Goal: Information Seeking & Learning: Learn about a topic

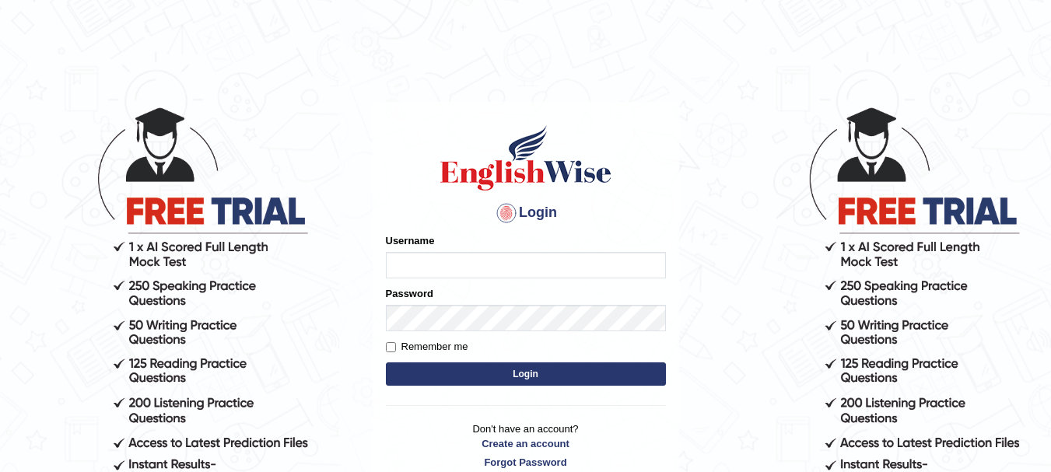
click at [544, 89] on main "Login Please fix the following errors: Username Password Remember me Login Don'…" at bounding box center [525, 273] width 311 height 441
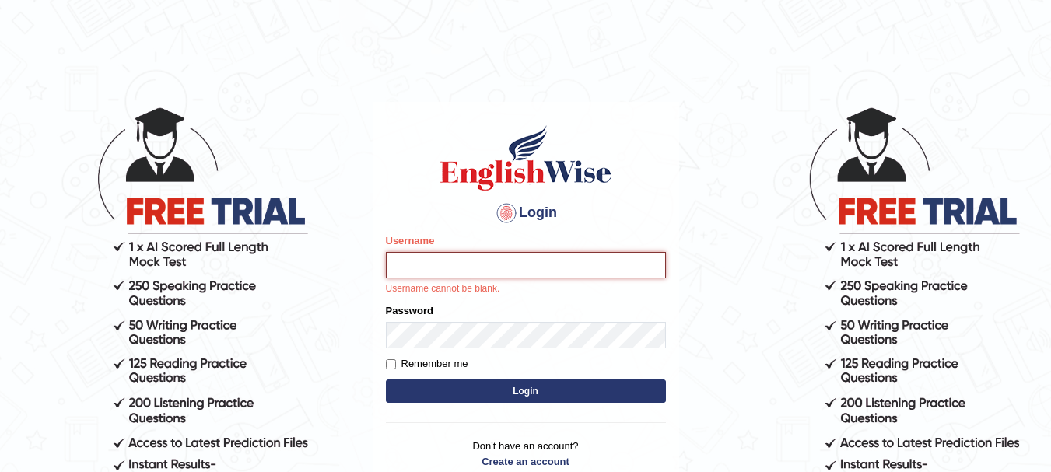
click at [504, 262] on input "Username" at bounding box center [526, 265] width 280 height 26
type input "Sangitam"
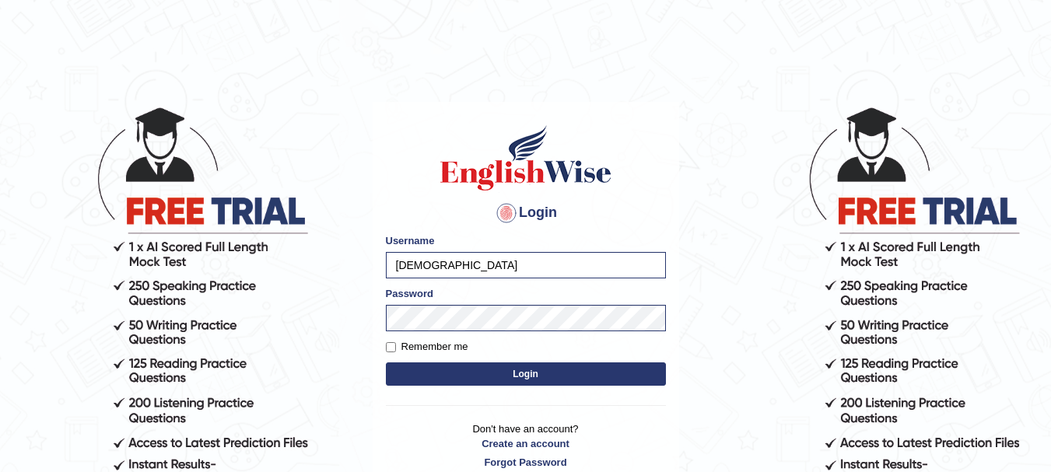
click at [522, 375] on button "Login" at bounding box center [526, 373] width 280 height 23
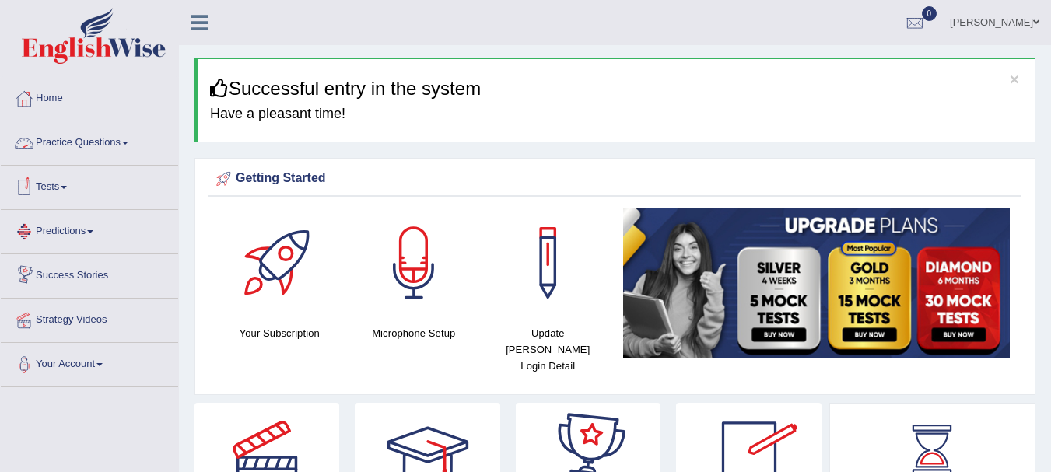
click at [85, 144] on link "Practice Questions" at bounding box center [89, 140] width 177 height 39
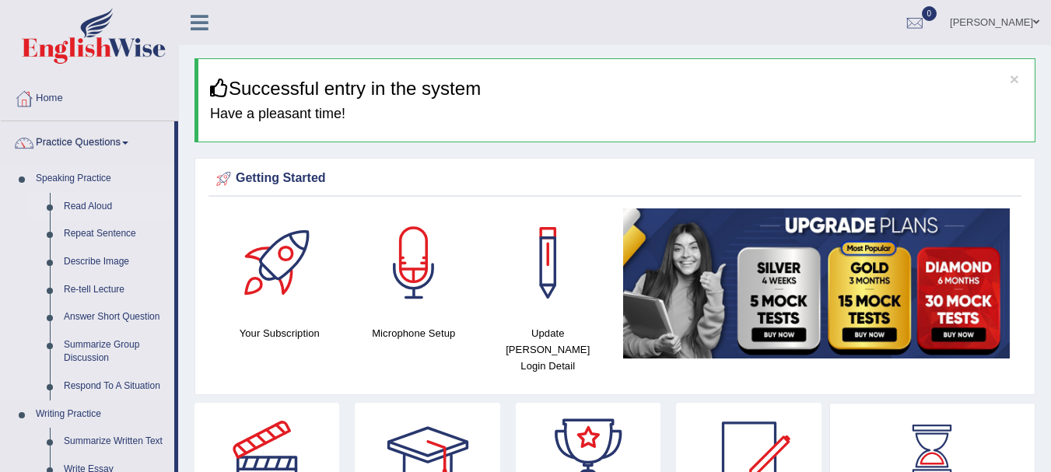
click at [82, 206] on link "Read Aloud" at bounding box center [115, 207] width 117 height 28
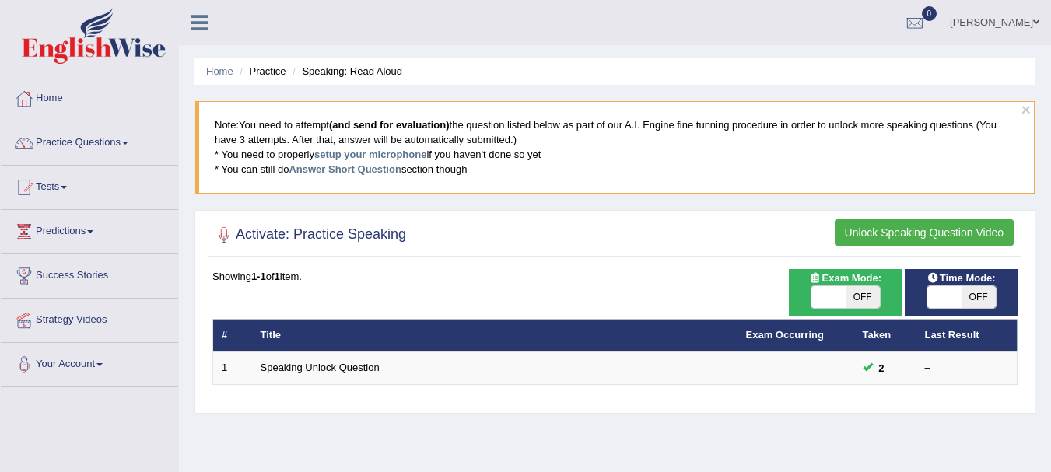
click at [51, 145] on link "Practice Questions" at bounding box center [89, 140] width 177 height 39
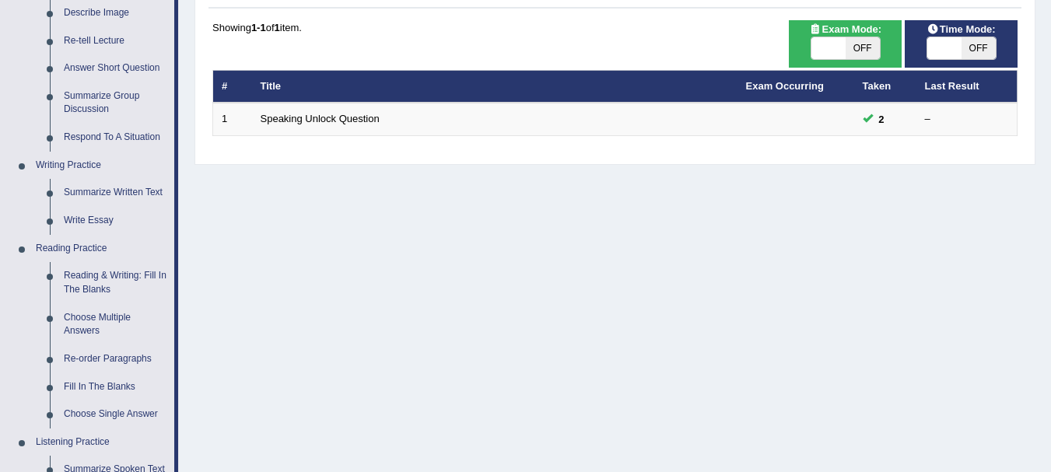
scroll to position [270, 0]
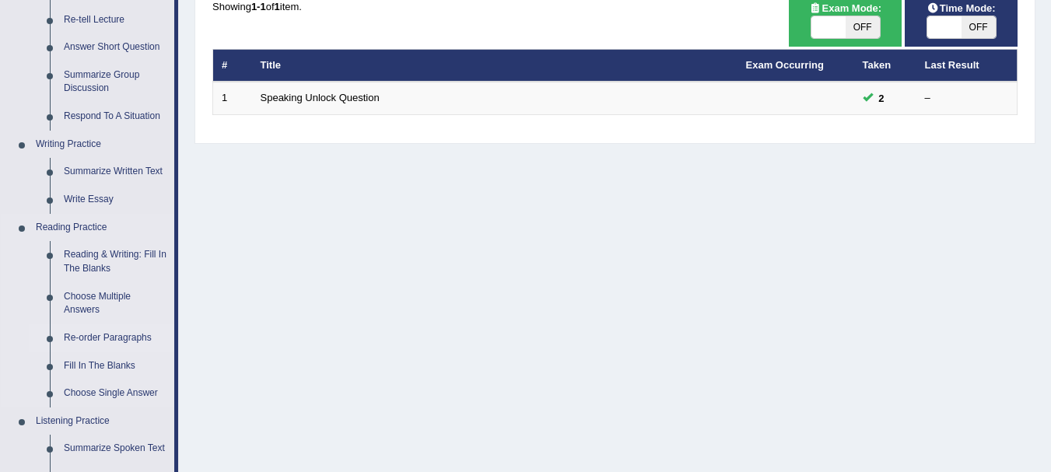
click at [101, 335] on link "Re-order Paragraphs" at bounding box center [115, 338] width 117 height 28
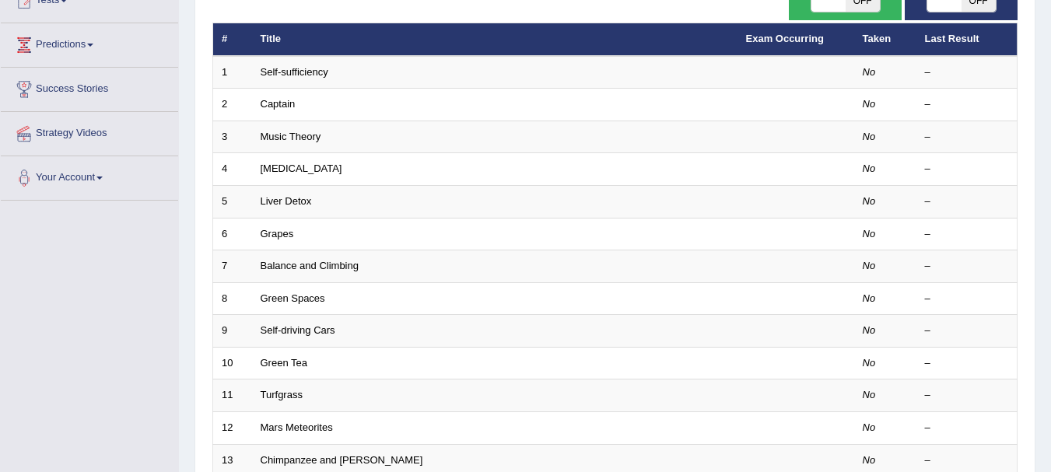
scroll to position [177, 0]
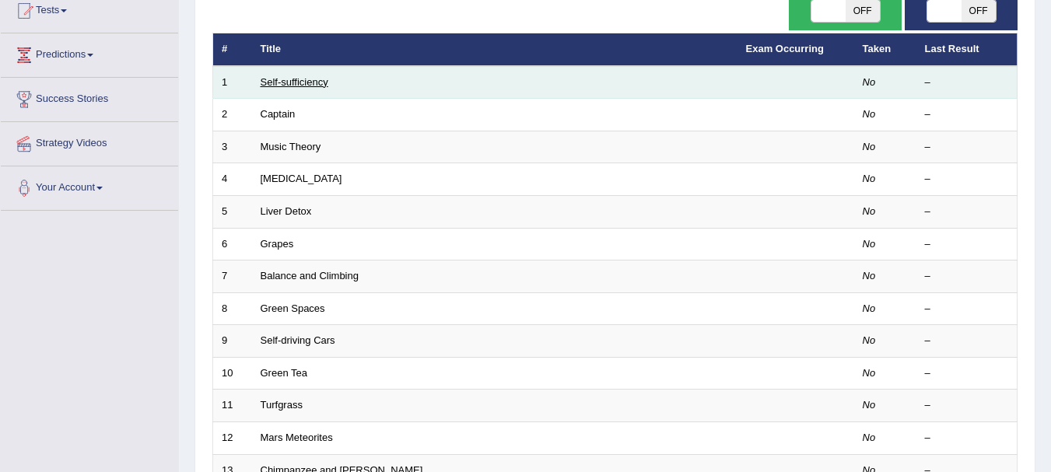
click at [317, 84] on link "Self-sufficiency" at bounding box center [295, 82] width 68 height 12
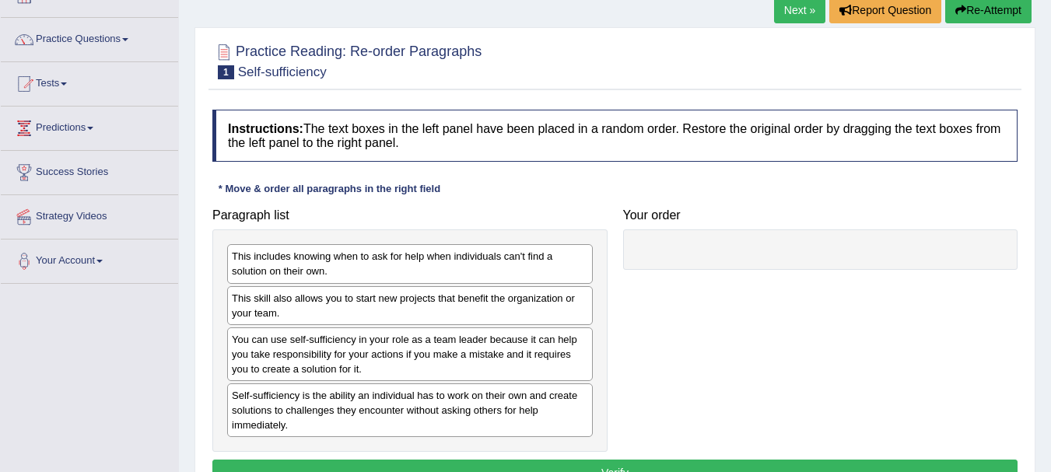
scroll to position [114, 0]
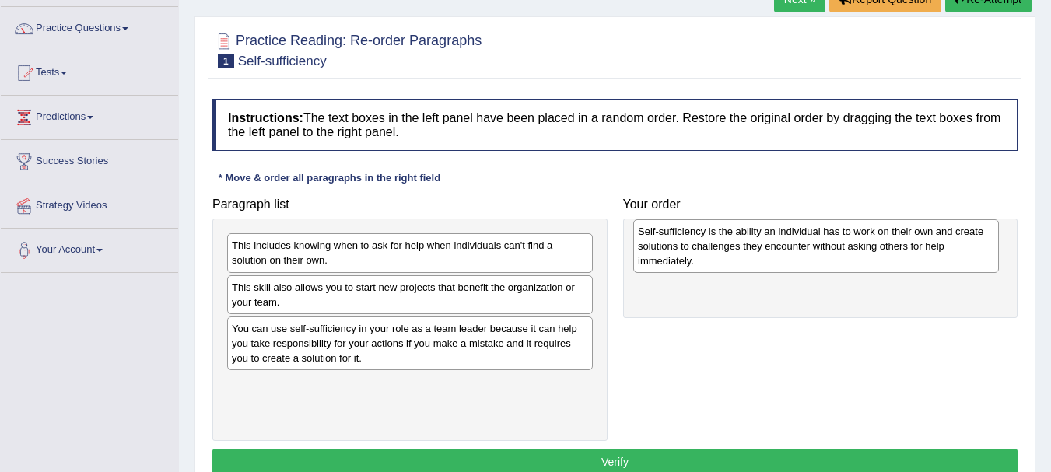
drag, startPoint x: 278, startPoint y: 408, endPoint x: 684, endPoint y: 252, distance: 434.8
click at [684, 252] on div "Self-sufficiency is the ability an individual has to work on their own and crea…" at bounding box center [816, 246] width 366 height 54
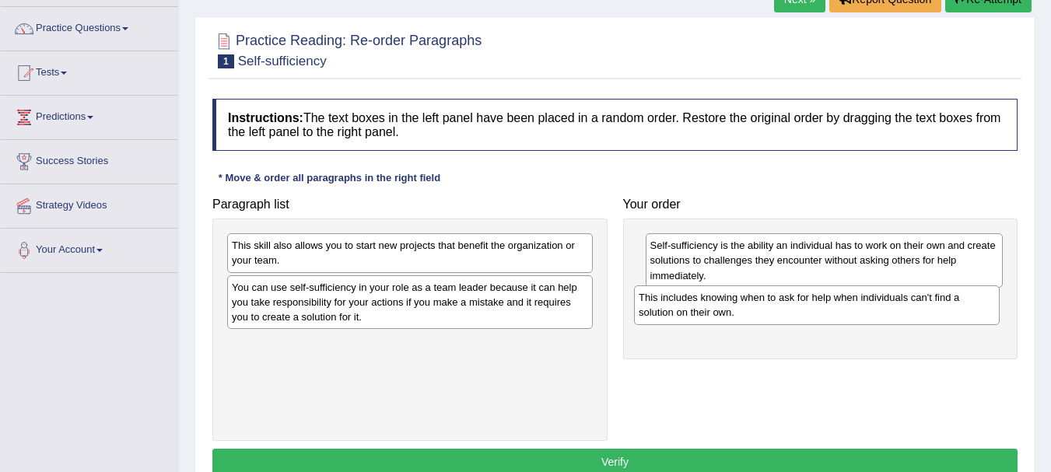
drag, startPoint x: 431, startPoint y: 271, endPoint x: 838, endPoint y: 323, distance: 410.1
click at [838, 323] on div "This includes knowing when to ask for help when individuals can't find a soluti…" at bounding box center [817, 304] width 366 height 39
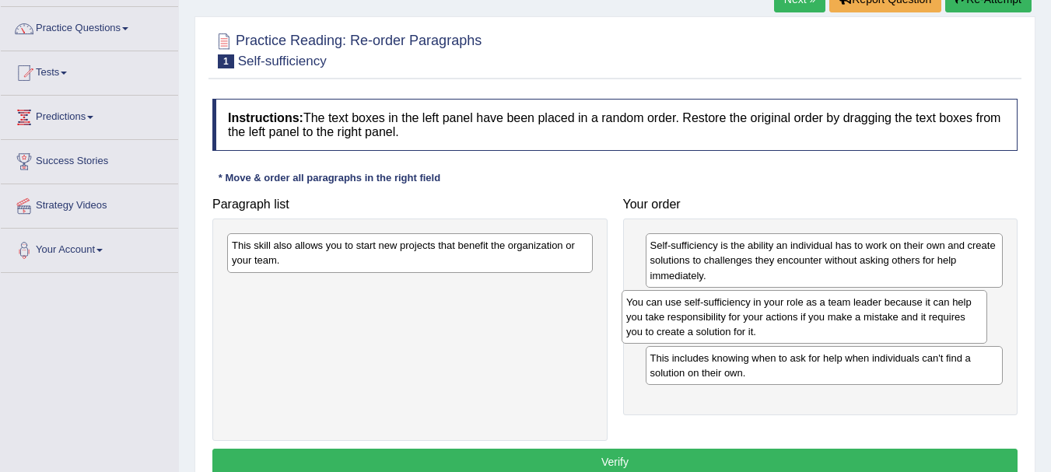
drag, startPoint x: 411, startPoint y: 319, endPoint x: 805, endPoint y: 334, distance: 394.6
click at [805, 334] on div "You can use self-sufficiency in your role as a team leader because it can help …" at bounding box center [804, 317] width 366 height 54
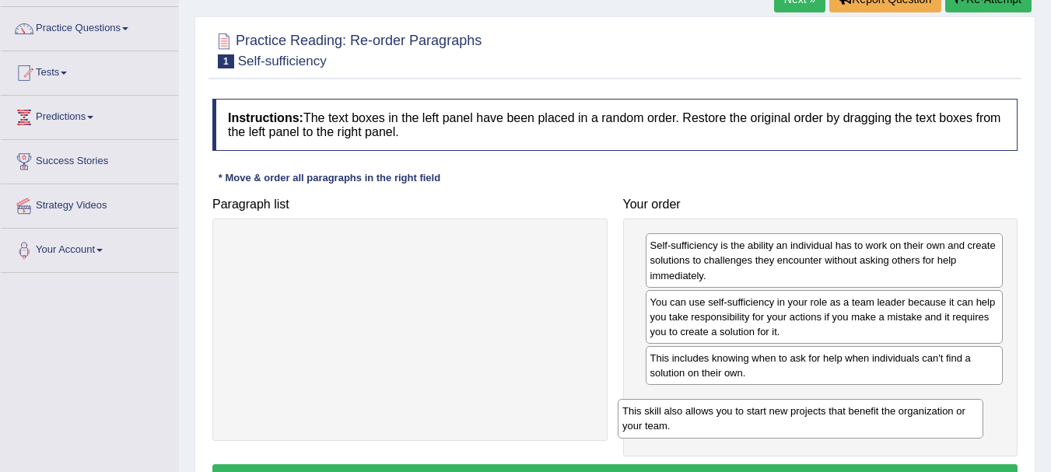
drag, startPoint x: 491, startPoint y: 246, endPoint x: 900, endPoint y: 410, distance: 440.8
click at [900, 410] on div "This skill also allows you to start new projects that benefit the organization …" at bounding box center [801, 418] width 366 height 39
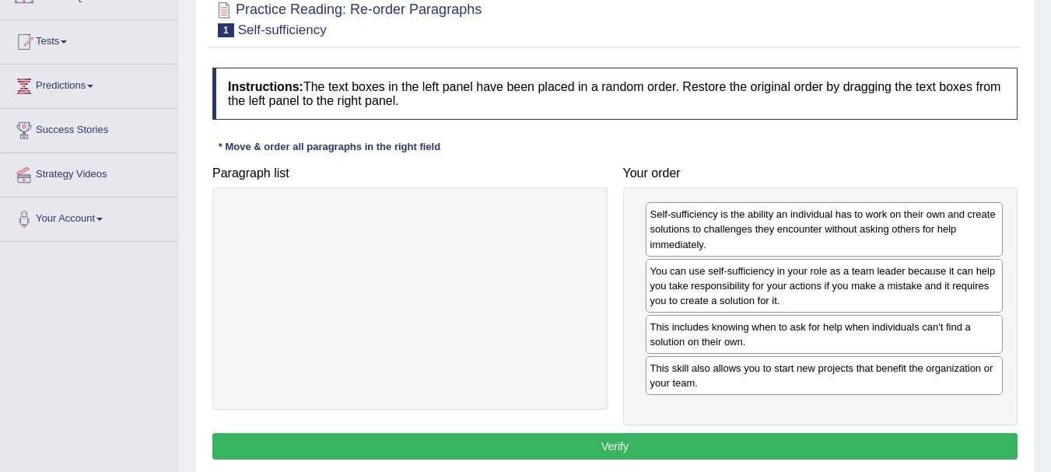
scroll to position [208, 0]
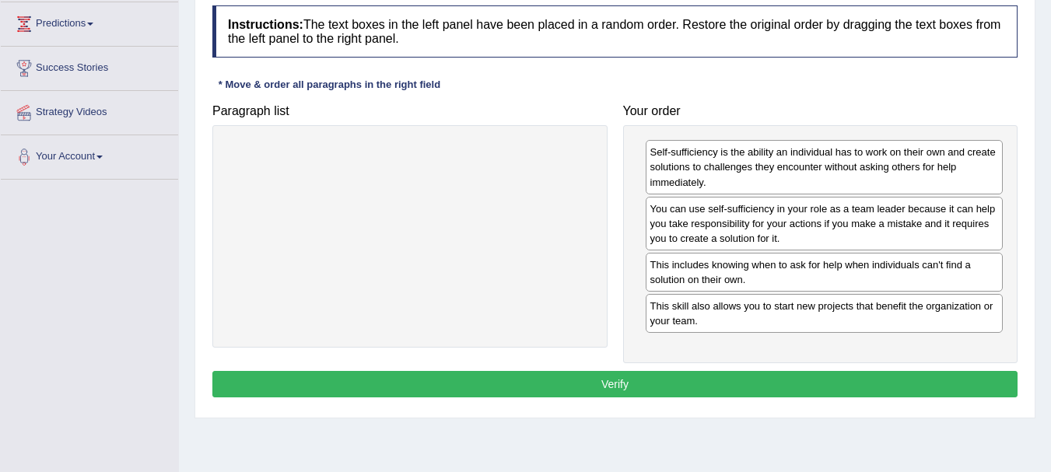
click at [639, 382] on button "Verify" at bounding box center [614, 384] width 805 height 26
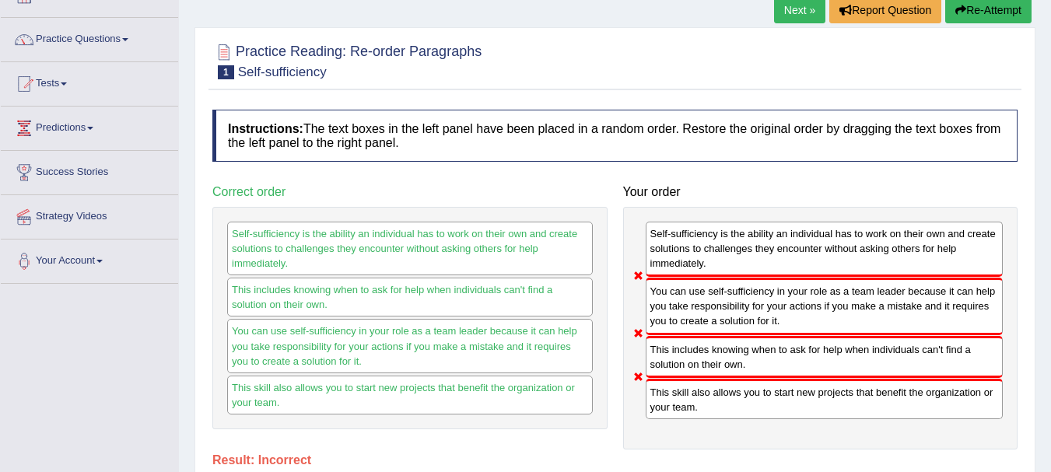
scroll to position [62, 0]
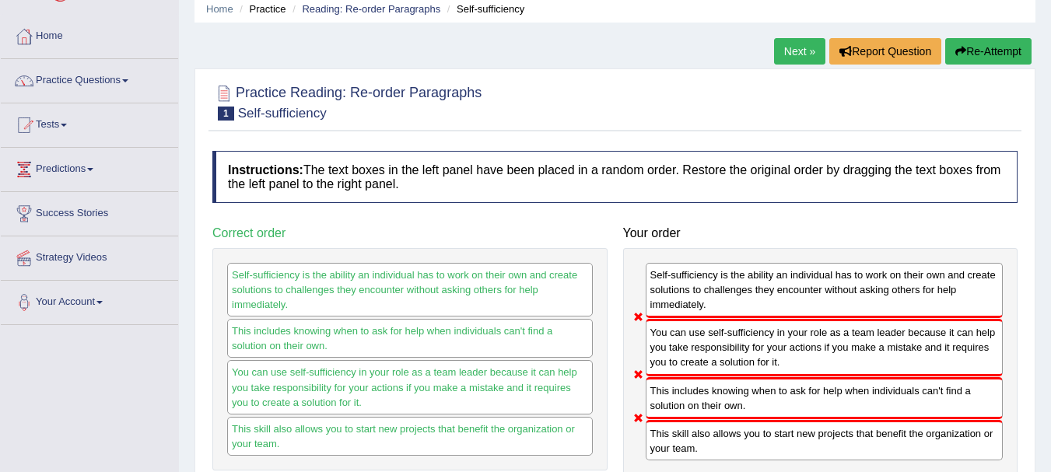
click at [990, 56] on button "Re-Attempt" at bounding box center [988, 51] width 86 height 26
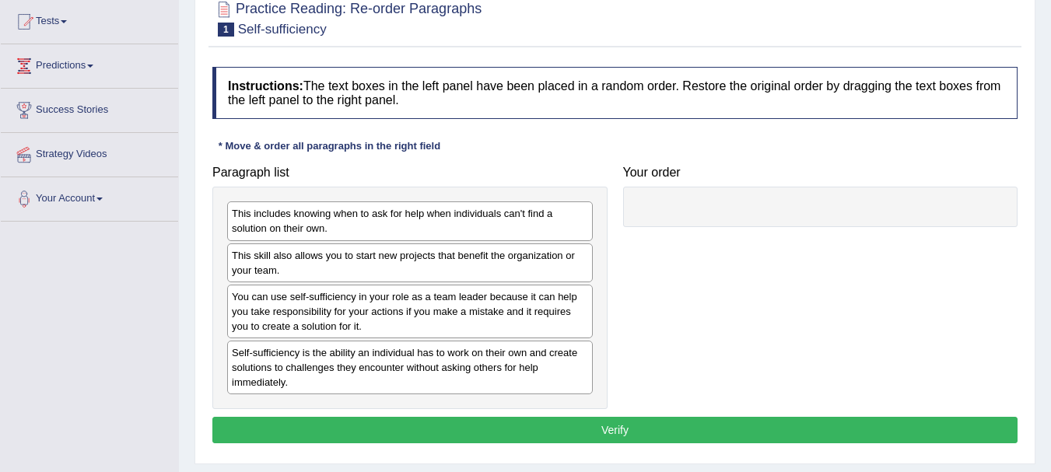
scroll to position [208, 0]
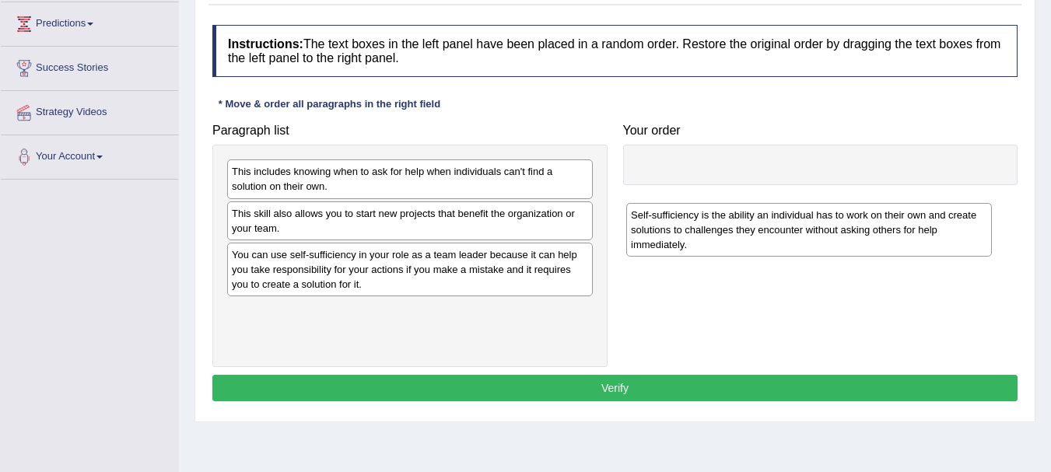
drag, startPoint x: 342, startPoint y: 324, endPoint x: 742, endPoint y: 204, distance: 417.3
click at [742, 218] on div "Self-sufficiency is the ability an individual has to work on their own and crea…" at bounding box center [809, 230] width 366 height 54
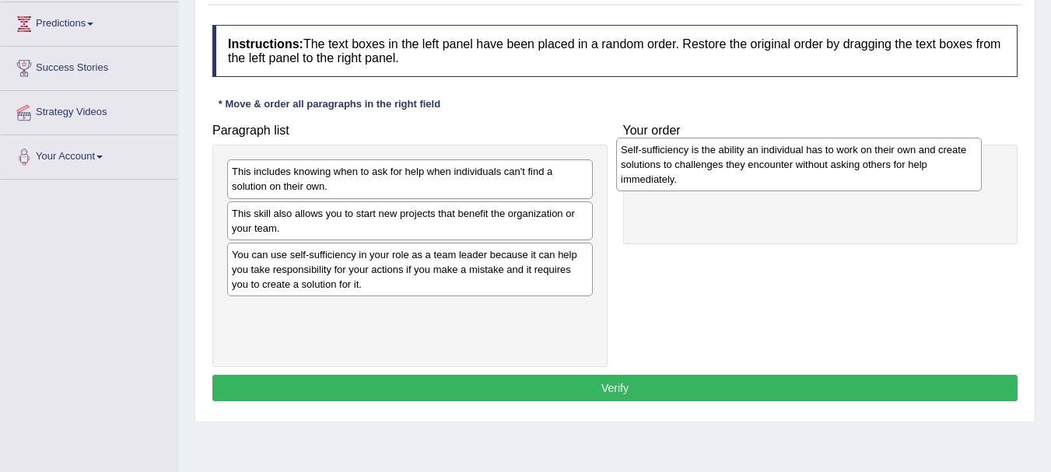
drag, startPoint x: 425, startPoint y: 335, endPoint x: 815, endPoint y: 174, distance: 421.6
click at [815, 174] on div "Self-sufficiency is the ability an individual has to work on their own and crea…" at bounding box center [799, 165] width 366 height 54
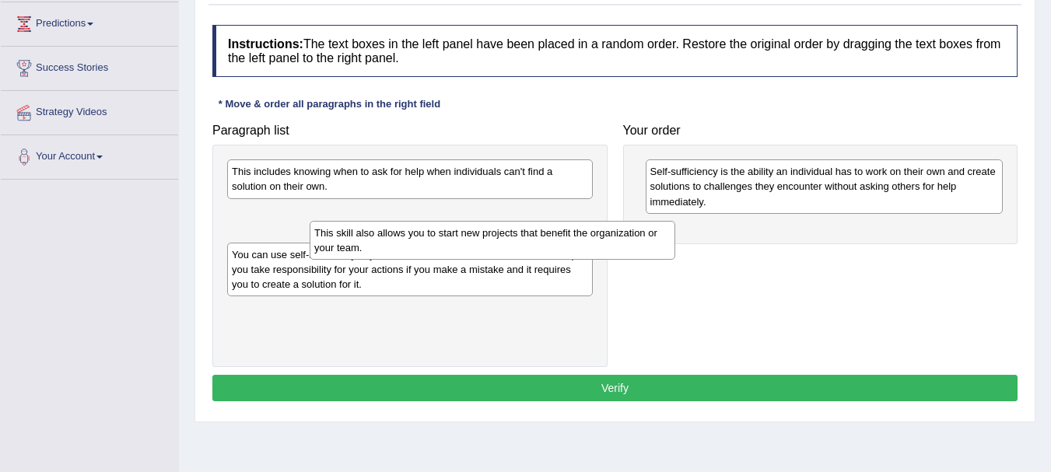
drag, startPoint x: 275, startPoint y: 228, endPoint x: 338, endPoint y: 242, distance: 64.5
click at [338, 242] on div "This skill also allows you to start new projects that benefit the organization …" at bounding box center [493, 240] width 366 height 39
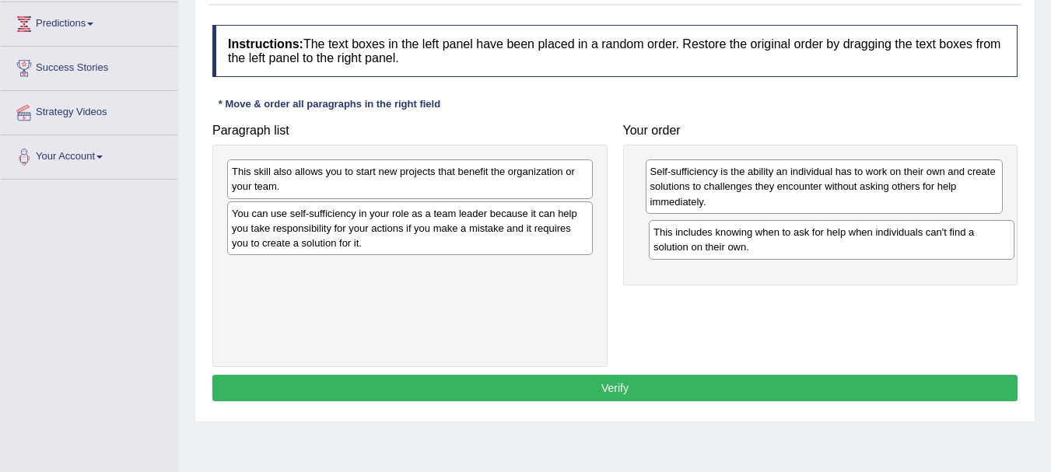
drag, startPoint x: 273, startPoint y: 184, endPoint x: 684, endPoint y: 236, distance: 413.8
click at [685, 237] on div "This includes knowing when to ask for help when individuals can't find a soluti…" at bounding box center [832, 239] width 366 height 39
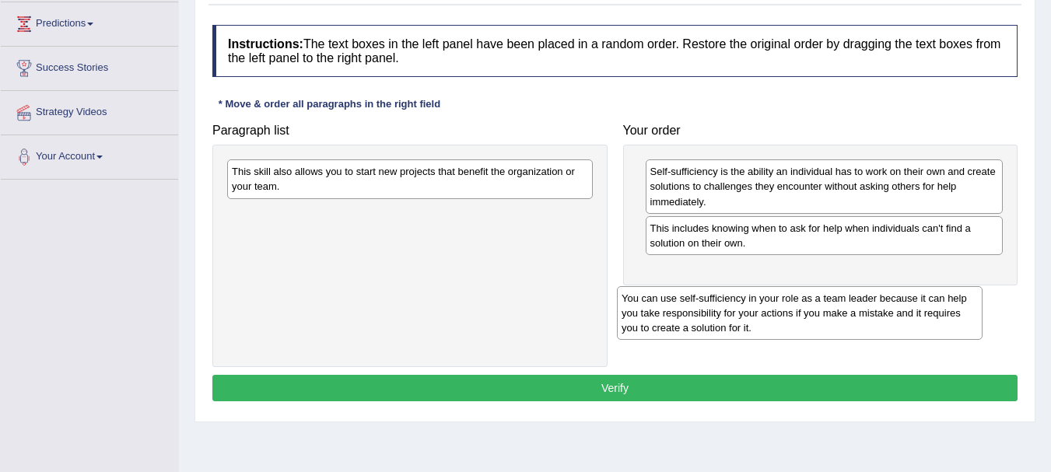
drag, startPoint x: 347, startPoint y: 238, endPoint x: 729, endPoint y: 286, distance: 384.9
click at [728, 294] on div "You can use self-sufficiency in your role as a team leader because it can help …" at bounding box center [800, 313] width 366 height 54
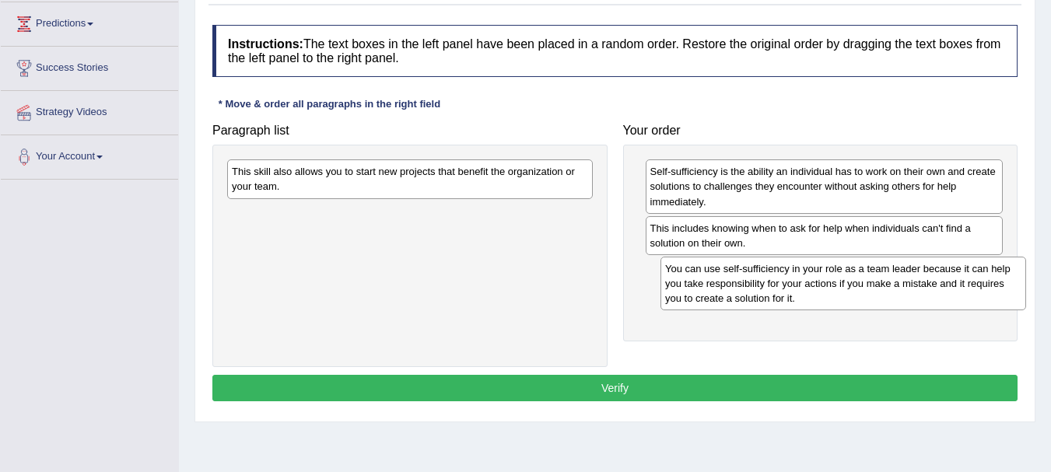
drag, startPoint x: 390, startPoint y: 240, endPoint x: 815, endPoint y: 293, distance: 428.7
click at [815, 293] on div "You can use self-sufficiency in your role as a team leader because it can help …" at bounding box center [843, 284] width 366 height 54
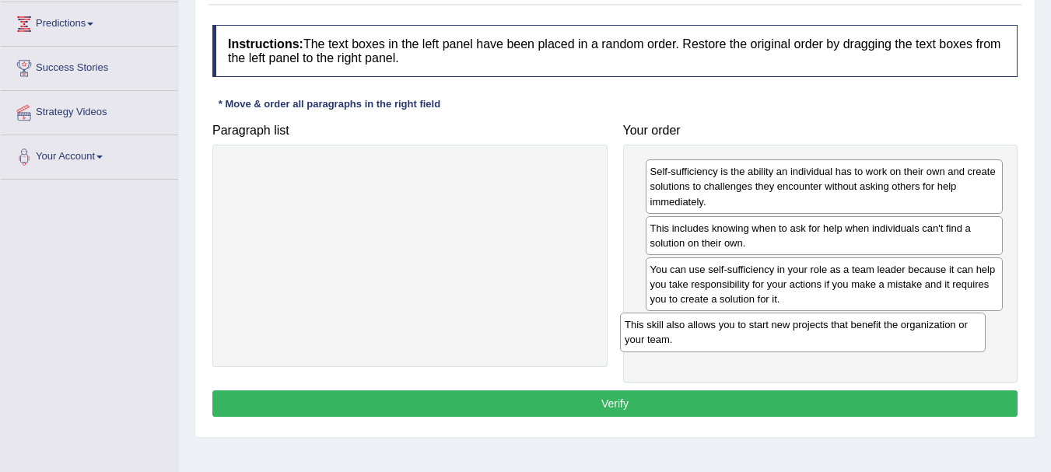
drag, startPoint x: 464, startPoint y: 186, endPoint x: 857, endPoint y: 339, distance: 421.6
click at [857, 339] on div "This skill also allows you to start new projects that benefit the organization …" at bounding box center [803, 332] width 366 height 39
click at [631, 402] on button "Verify" at bounding box center [614, 403] width 805 height 26
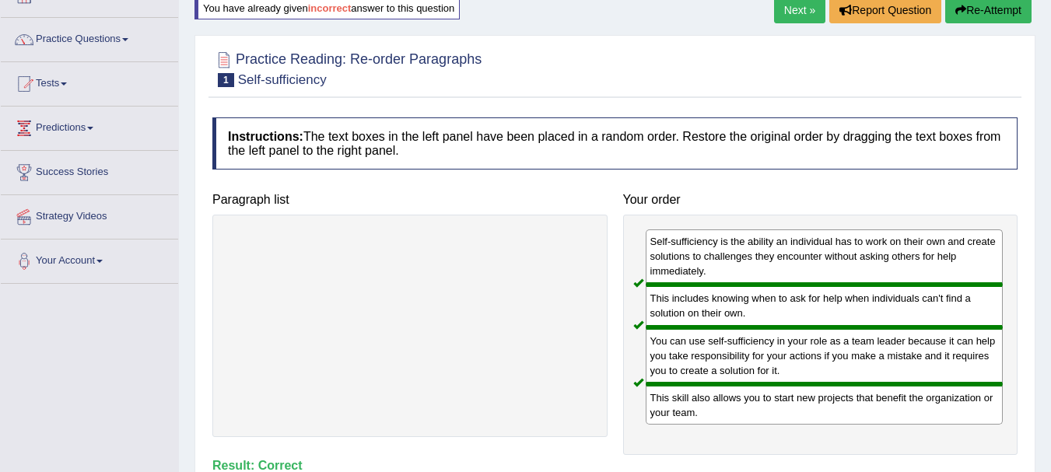
scroll to position [93, 0]
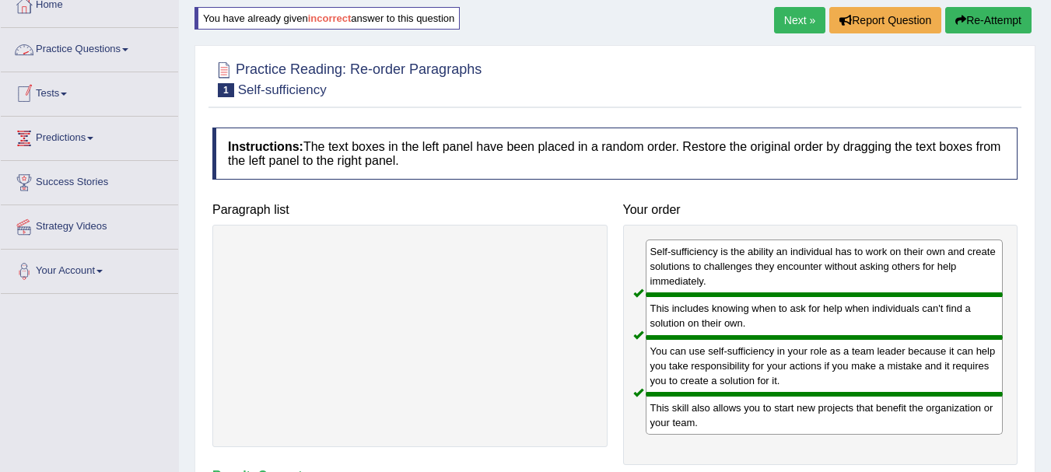
click at [77, 51] on link "Practice Questions" at bounding box center [89, 47] width 177 height 39
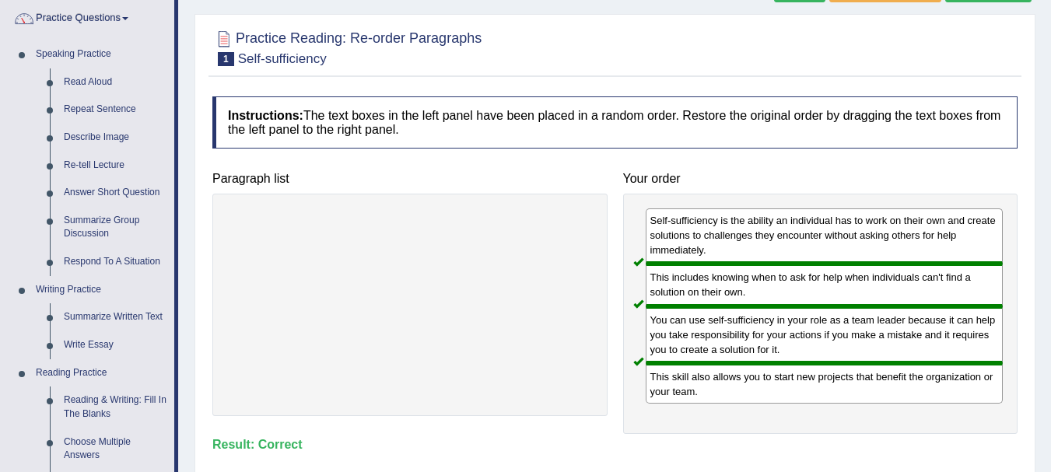
scroll to position [208, 0]
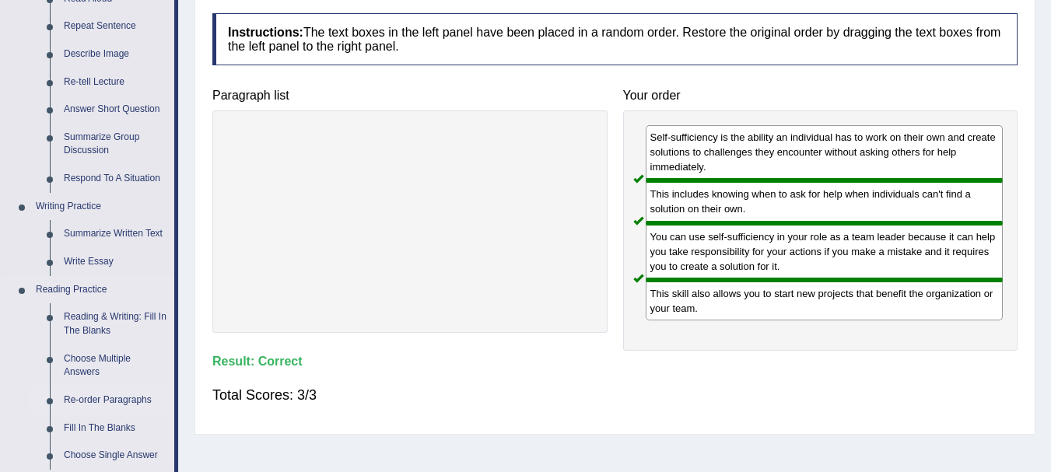
click at [109, 402] on link "Re-order Paragraphs" at bounding box center [115, 401] width 117 height 28
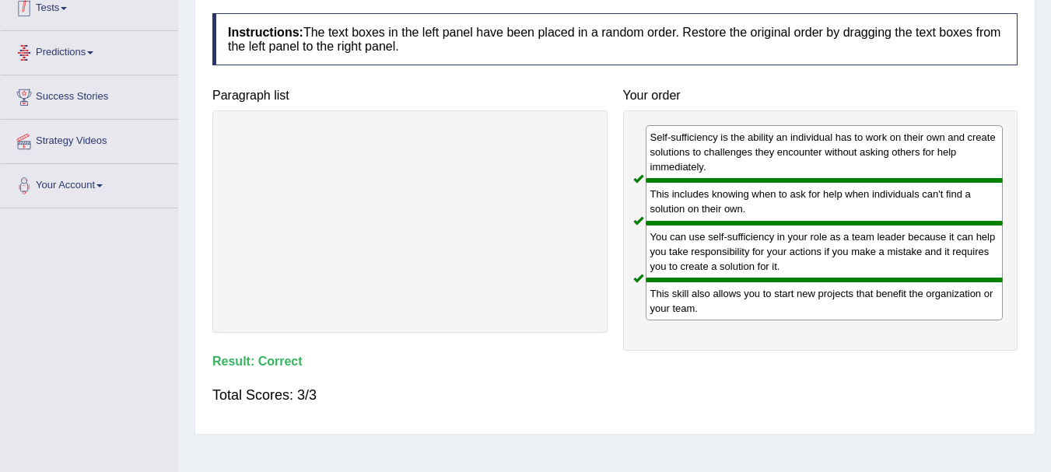
scroll to position [345, 0]
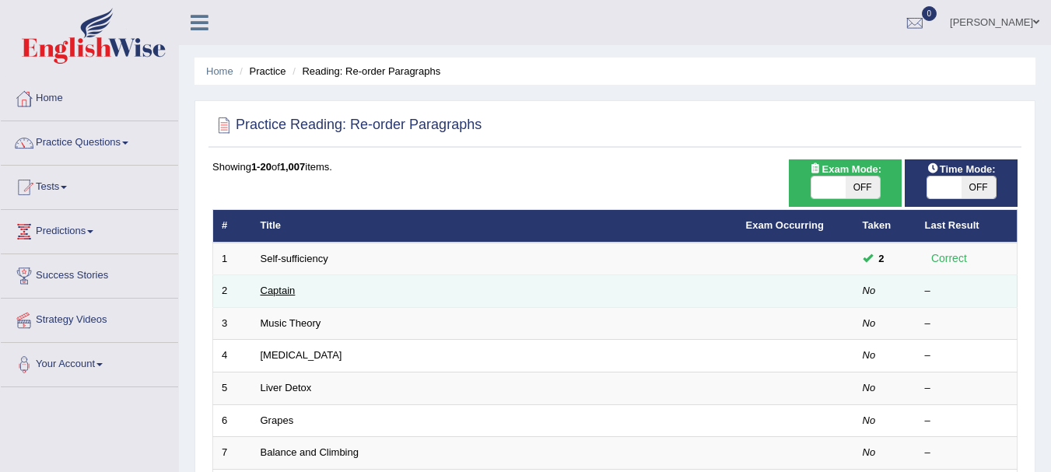
click at [263, 296] on link "Captain" at bounding box center [278, 291] width 35 height 12
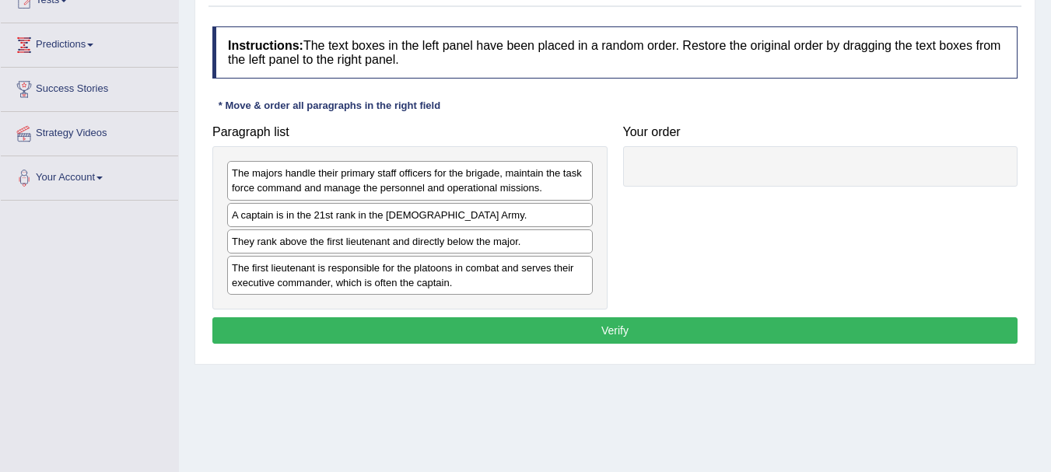
scroll to position [239, 0]
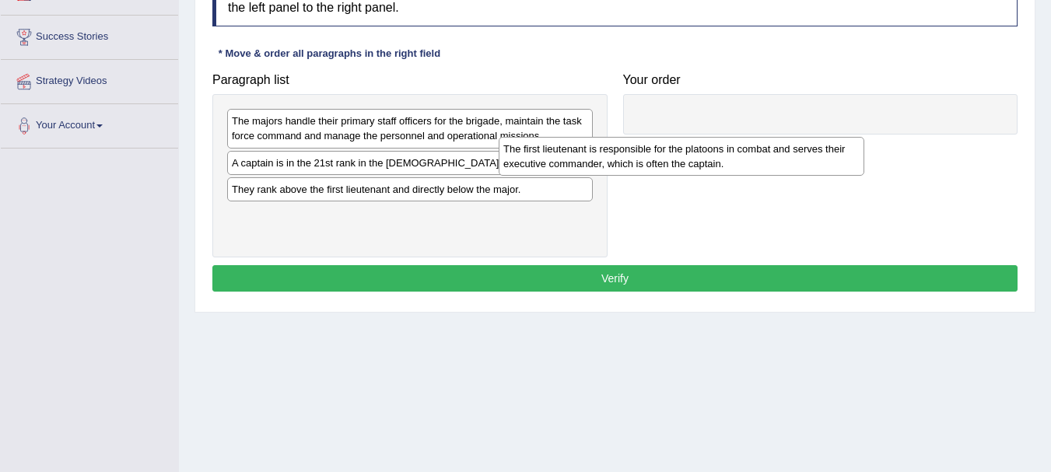
drag, startPoint x: 385, startPoint y: 236, endPoint x: 748, endPoint y: 130, distance: 378.3
click at [740, 137] on div "The first lieutenant is responsible for the platoons in combat and serves their…" at bounding box center [682, 156] width 366 height 39
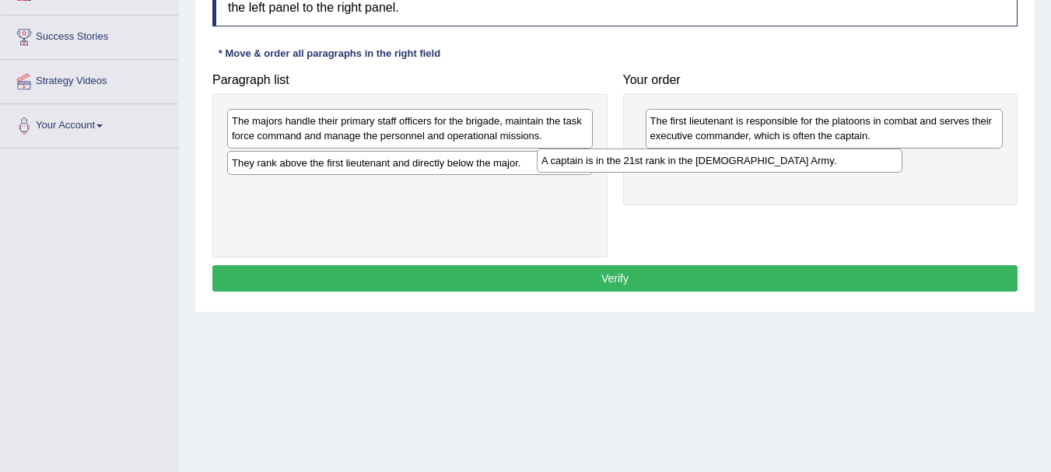
drag, startPoint x: 313, startPoint y: 167, endPoint x: 623, endPoint y: 165, distance: 309.6
click at [623, 165] on div "A captain is in the 21st rank in the [DEMOGRAPHIC_DATA] Army." at bounding box center [720, 161] width 366 height 24
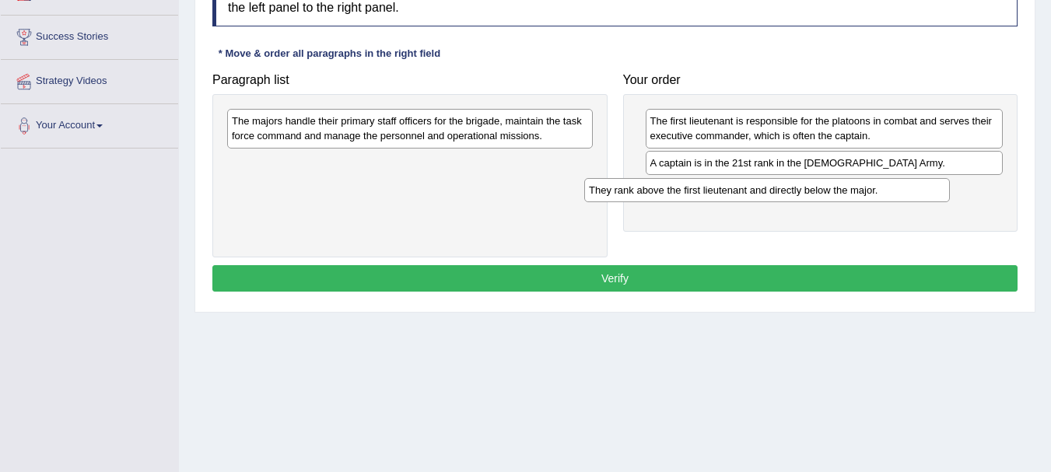
drag, startPoint x: 301, startPoint y: 165, endPoint x: 658, endPoint y: 192, distance: 358.0
click at [658, 192] on div "They rank above the first lieutenant and directly below the major." at bounding box center [767, 190] width 366 height 24
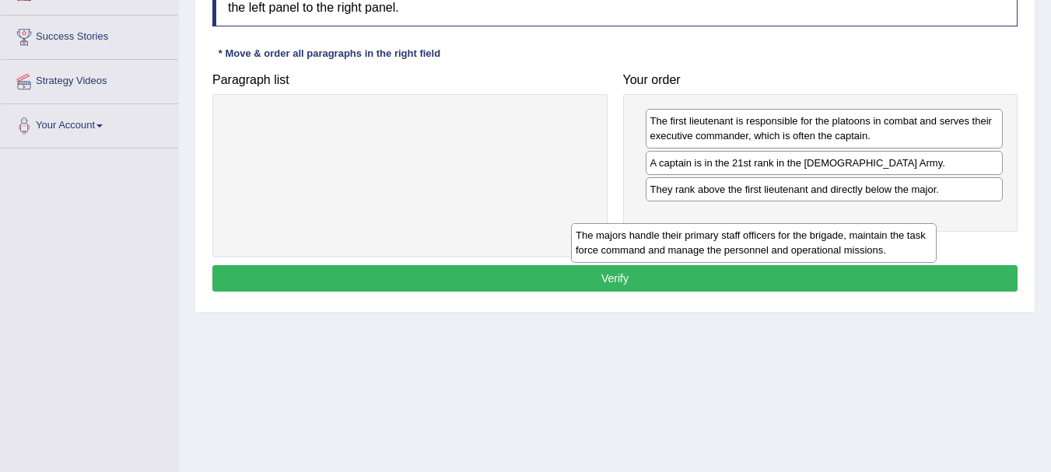
drag, startPoint x: 408, startPoint y: 134, endPoint x: 775, endPoint y: 234, distance: 379.8
click at [773, 238] on div "The majors handle their primary staff officers for the brigade, maintain the ta…" at bounding box center [754, 242] width 366 height 39
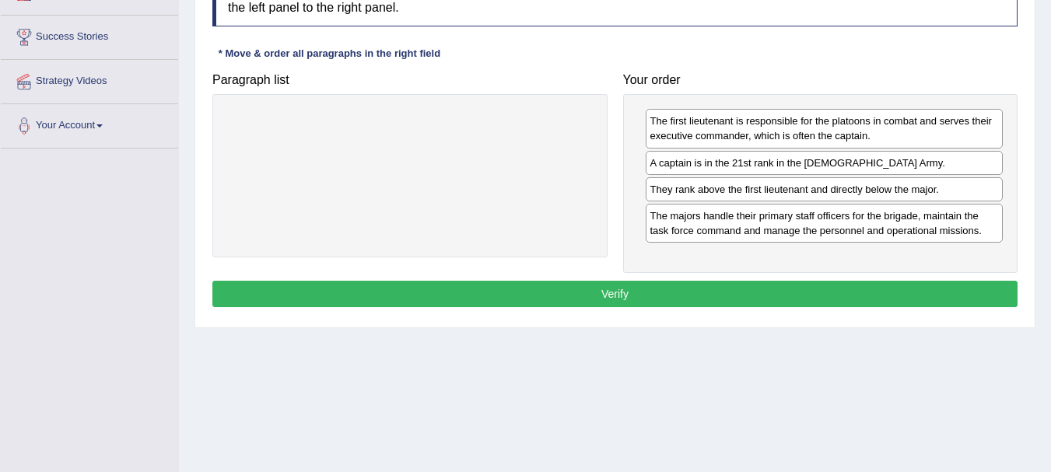
click at [617, 305] on button "Verify" at bounding box center [614, 294] width 805 height 26
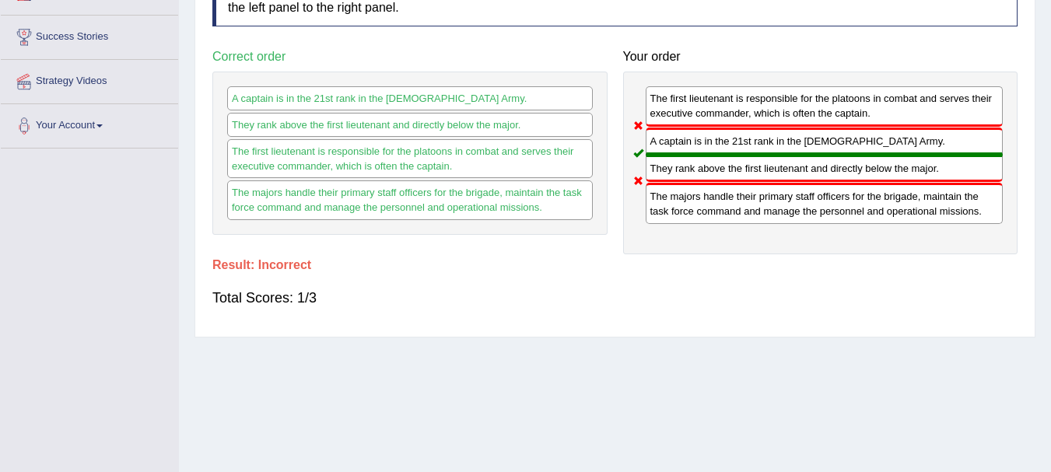
click at [1050, 17] on div "Home Practice Reading: Re-order Paragraphs Captain « Prev Next » Report Questio…" at bounding box center [615, 150] width 872 height 778
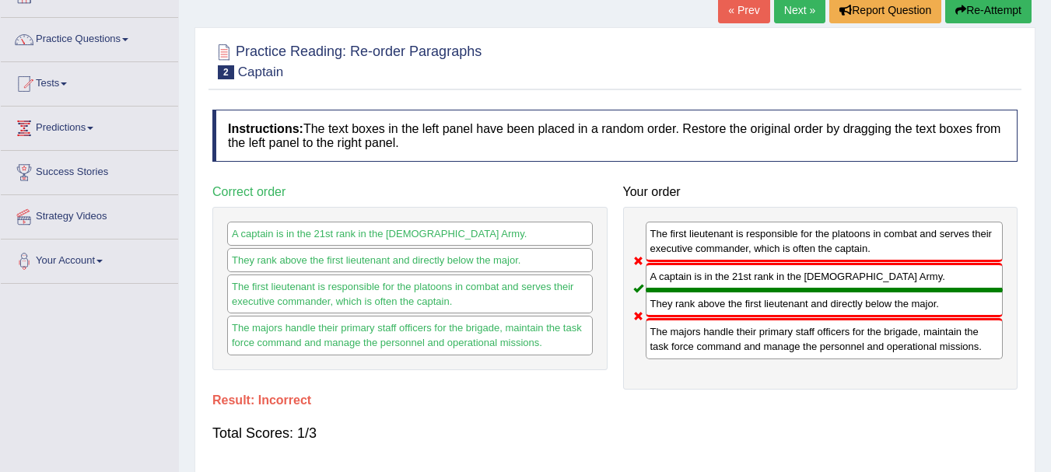
scroll to position [0, 0]
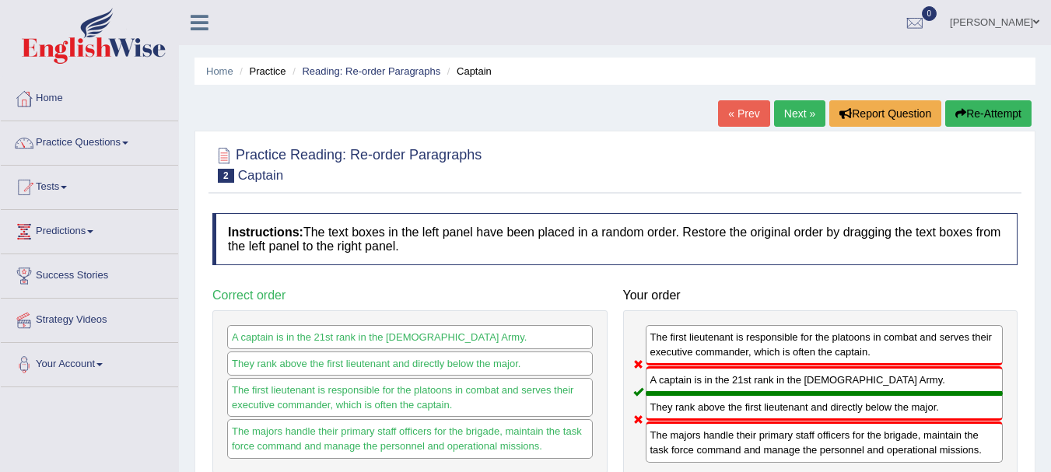
click at [973, 106] on button "Re-Attempt" at bounding box center [988, 113] width 86 height 26
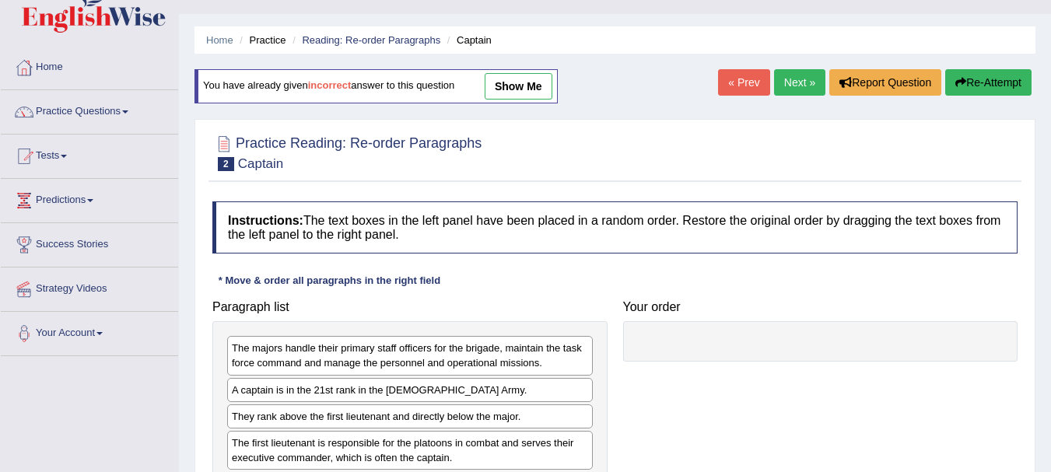
scroll to position [135, 0]
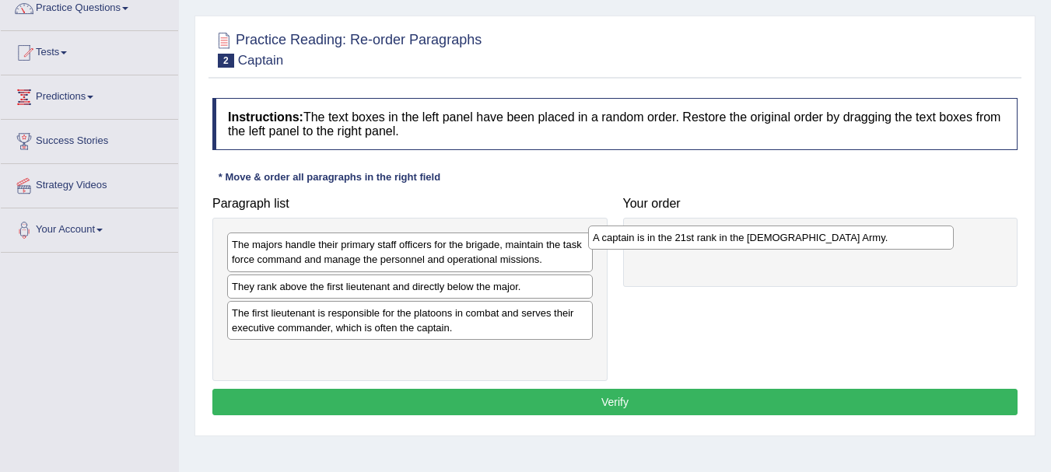
drag, startPoint x: 300, startPoint y: 296, endPoint x: 662, endPoint y: 247, distance: 365.0
click at [662, 247] on div "A captain is in the 21st rank in the [DEMOGRAPHIC_DATA] Army." at bounding box center [771, 238] width 366 height 24
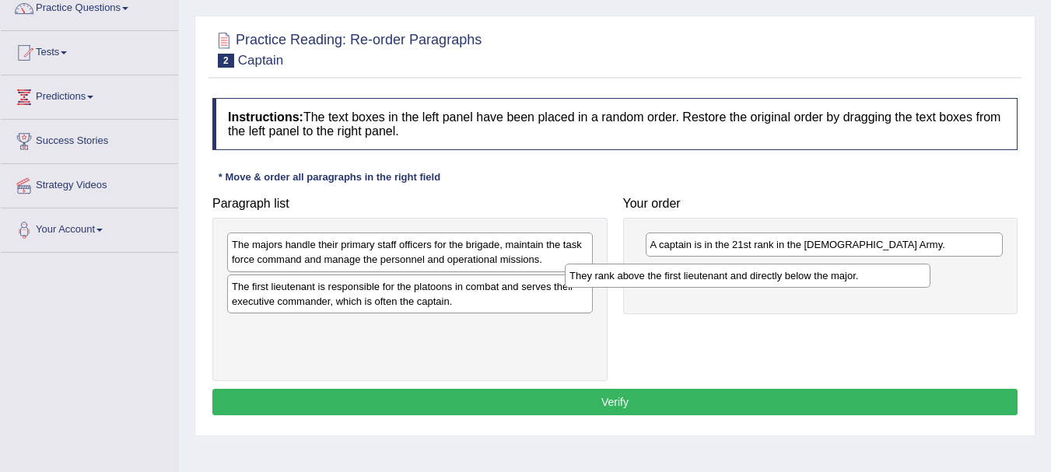
drag, startPoint x: 345, startPoint y: 292, endPoint x: 683, endPoint y: 281, distance: 337.7
click at [683, 281] on div "They rank above the first lieutenant and directly below the major." at bounding box center [748, 276] width 366 height 24
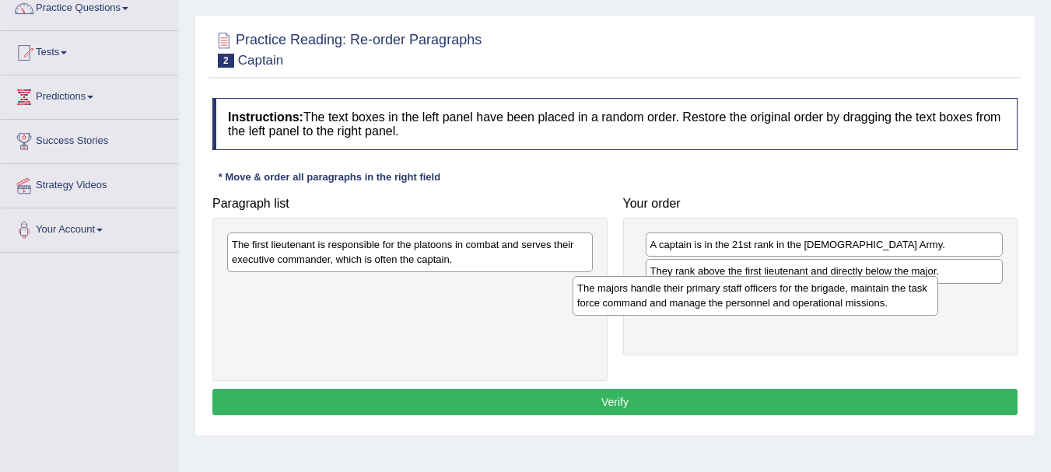
drag, startPoint x: 348, startPoint y: 262, endPoint x: 696, endPoint y: 295, distance: 349.2
click at [696, 295] on div "The majors handle their primary staff officers for the brigade, maintain the ta…" at bounding box center [755, 295] width 366 height 39
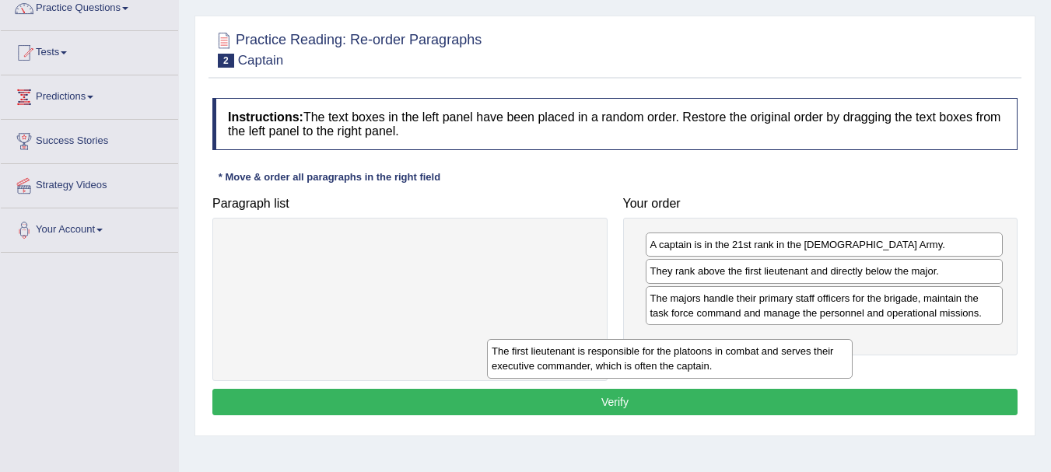
drag, startPoint x: 420, startPoint y: 252, endPoint x: 736, endPoint y: 349, distance: 330.4
click at [730, 352] on div "The first lieutenant is responsible for the platoons in combat and serves their…" at bounding box center [670, 358] width 366 height 39
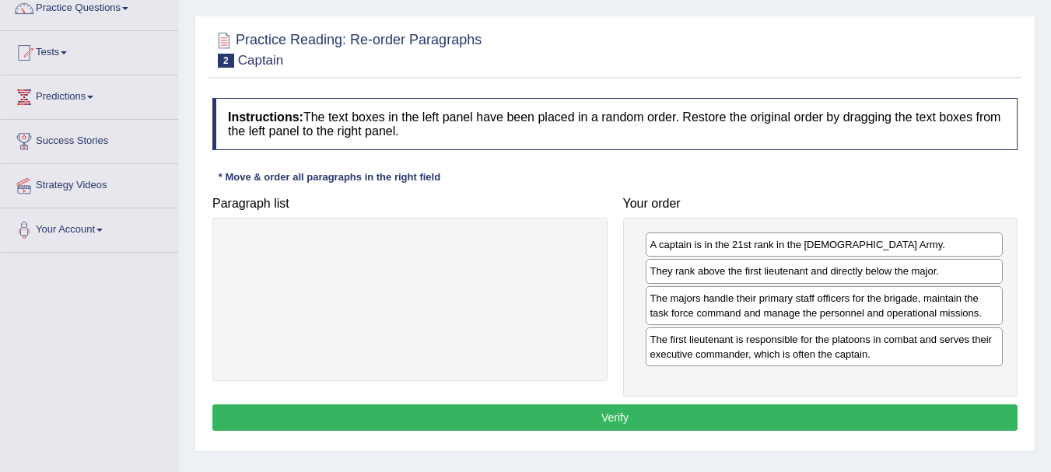
click at [562, 417] on button "Verify" at bounding box center [614, 417] width 805 height 26
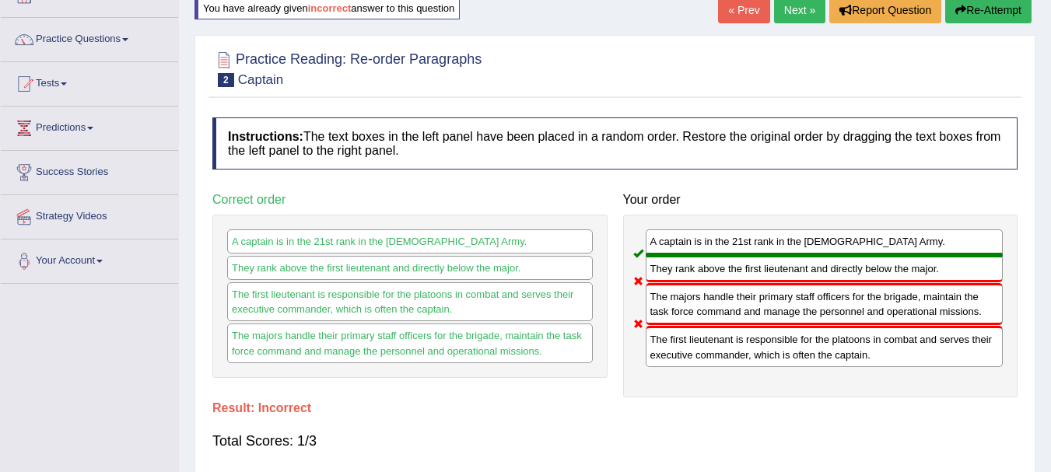
scroll to position [31, 0]
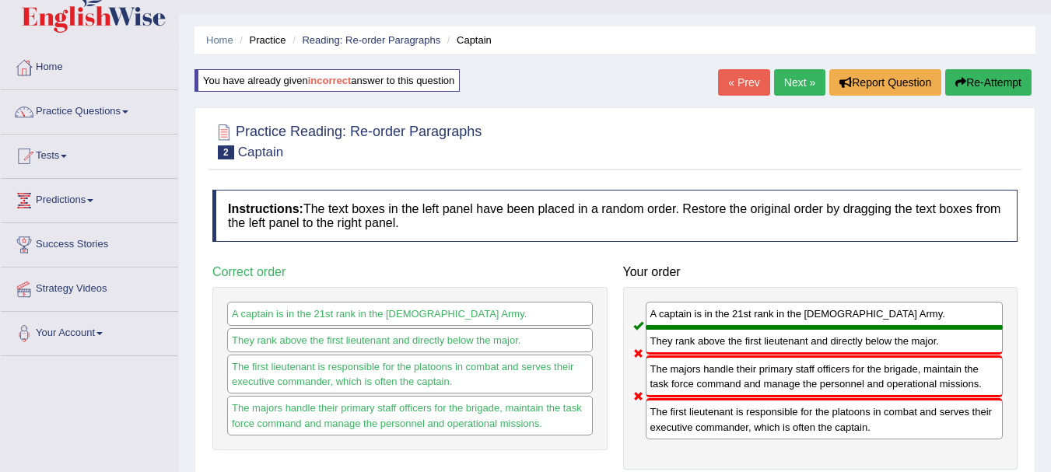
click at [1006, 93] on button "Re-Attempt" at bounding box center [988, 82] width 86 height 26
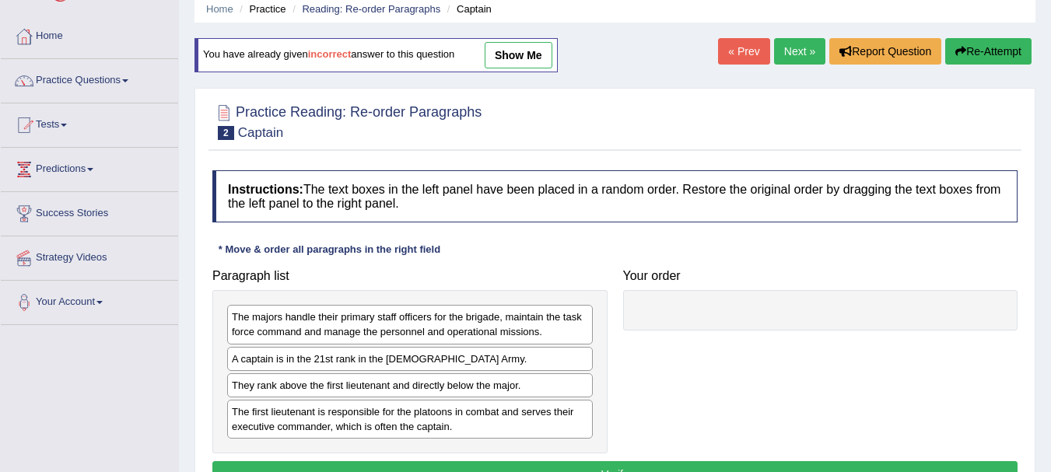
scroll to position [187, 0]
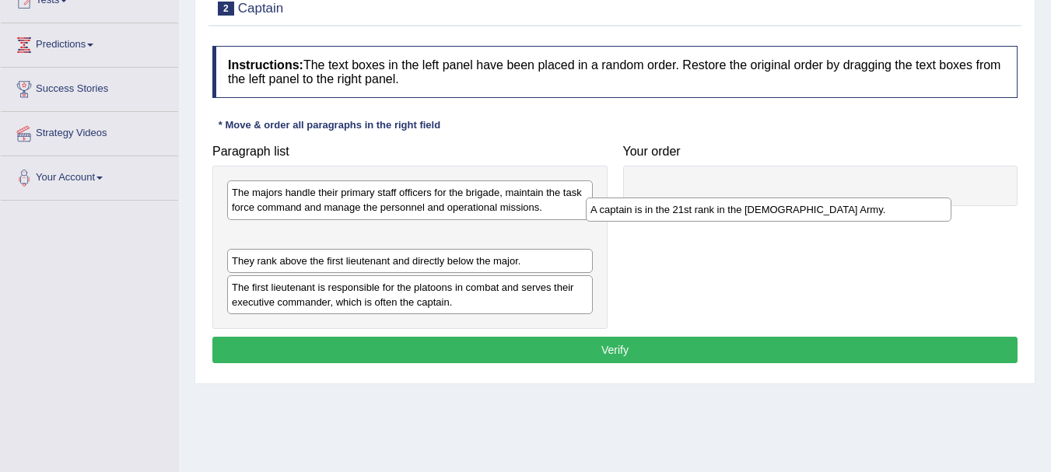
drag, startPoint x: 318, startPoint y: 239, endPoint x: 613, endPoint y: 203, distance: 296.9
click at [608, 208] on div "A captain is in the 21st rank in the US Army." at bounding box center [769, 210] width 366 height 24
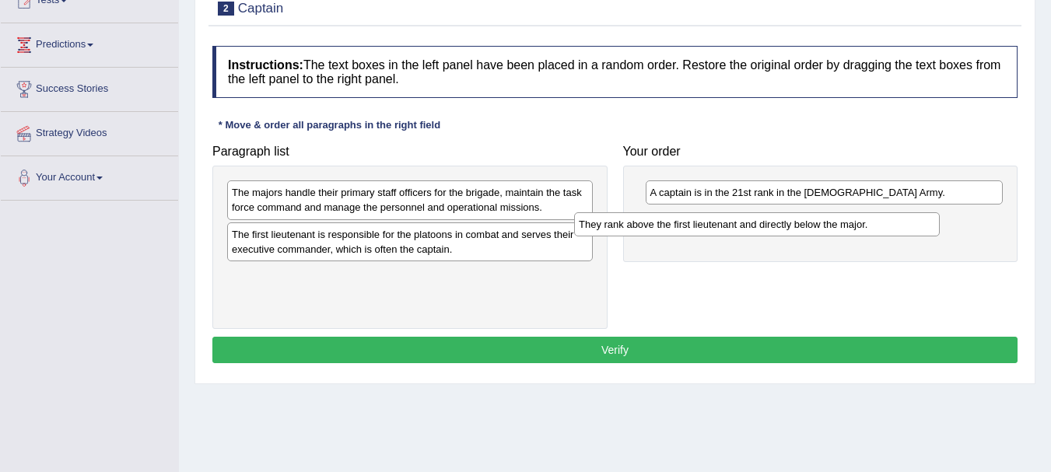
drag, startPoint x: 290, startPoint y: 236, endPoint x: 637, endPoint y: 226, distance: 347.0
click at [637, 226] on div "They rank above the first lieutenant and directly below the major." at bounding box center [757, 224] width 366 height 24
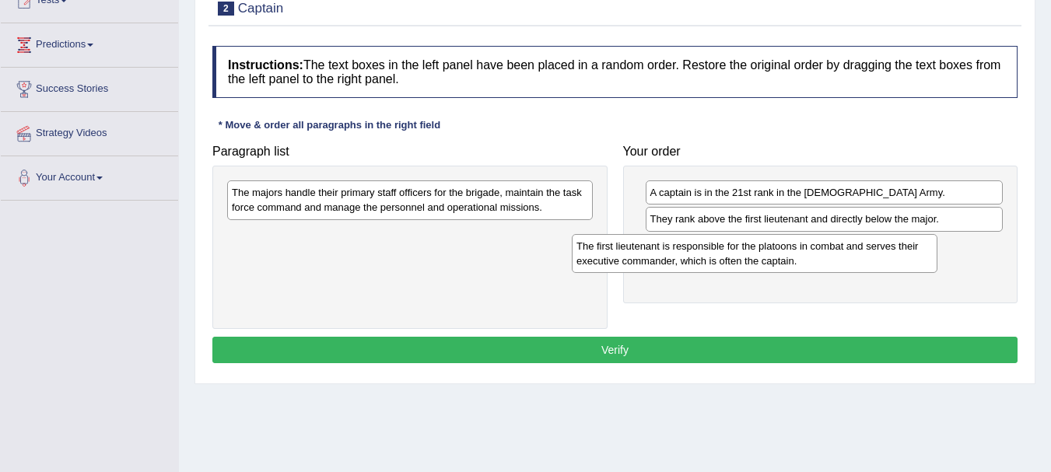
drag, startPoint x: 322, startPoint y: 247, endPoint x: 667, endPoint y: 259, distance: 344.7
click at [667, 259] on div "The first lieutenant is responsible for the platoons in combat and serves their…" at bounding box center [755, 253] width 366 height 39
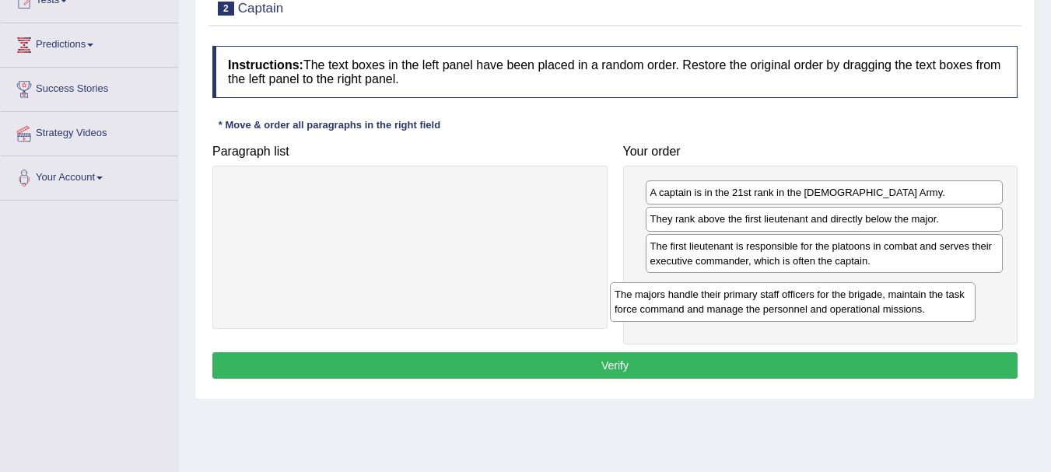
drag, startPoint x: 456, startPoint y: 199, endPoint x: 838, endPoint y: 301, distance: 396.0
click at [838, 301] on div "The majors handle their primary staff officers for the brigade, maintain the ta…" at bounding box center [793, 301] width 366 height 39
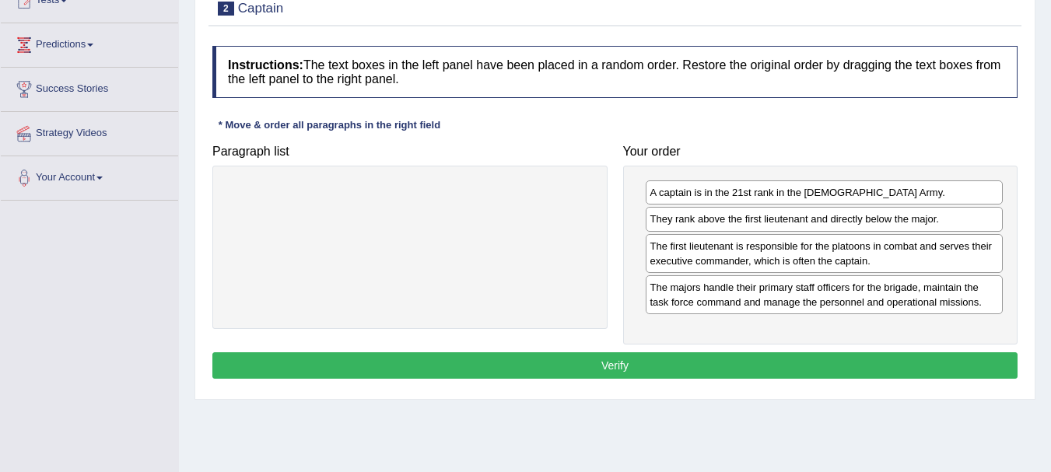
click at [635, 374] on button "Verify" at bounding box center [614, 365] width 805 height 26
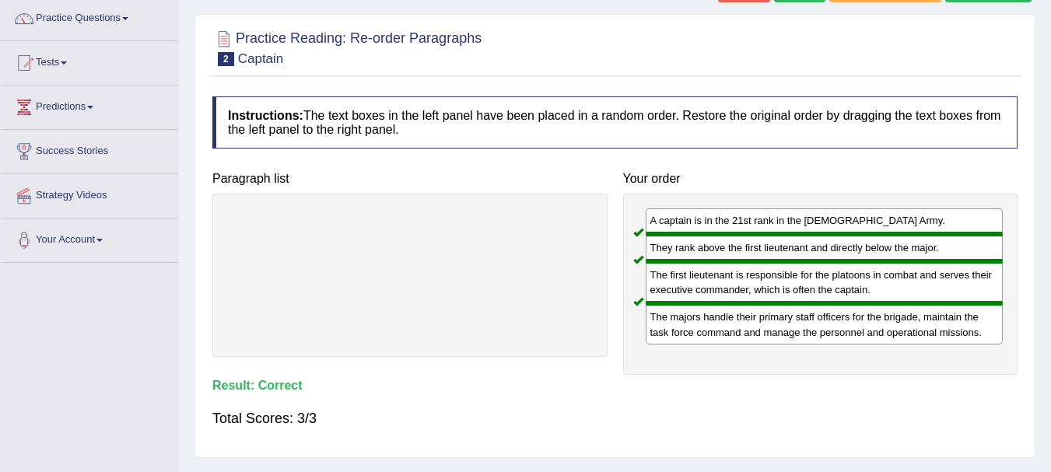
scroll to position [0, 0]
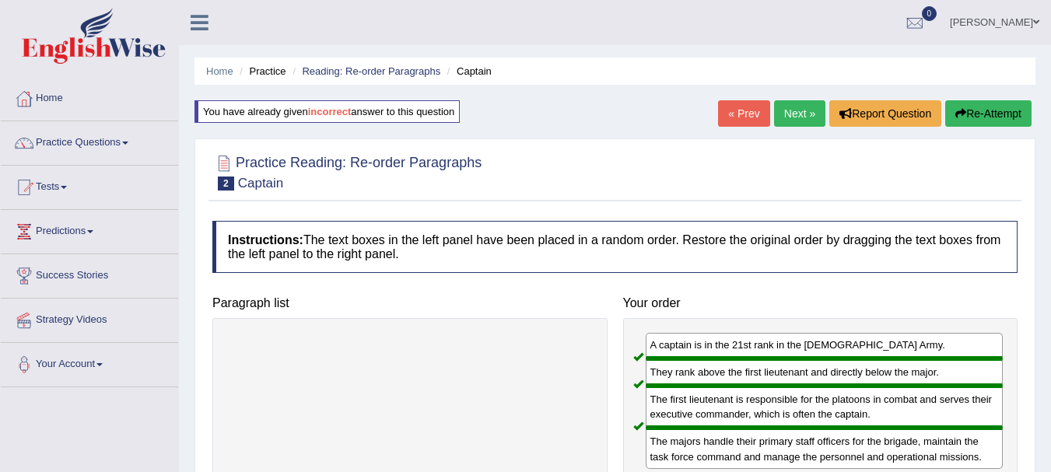
click at [813, 111] on link "Next »" at bounding box center [799, 113] width 51 height 26
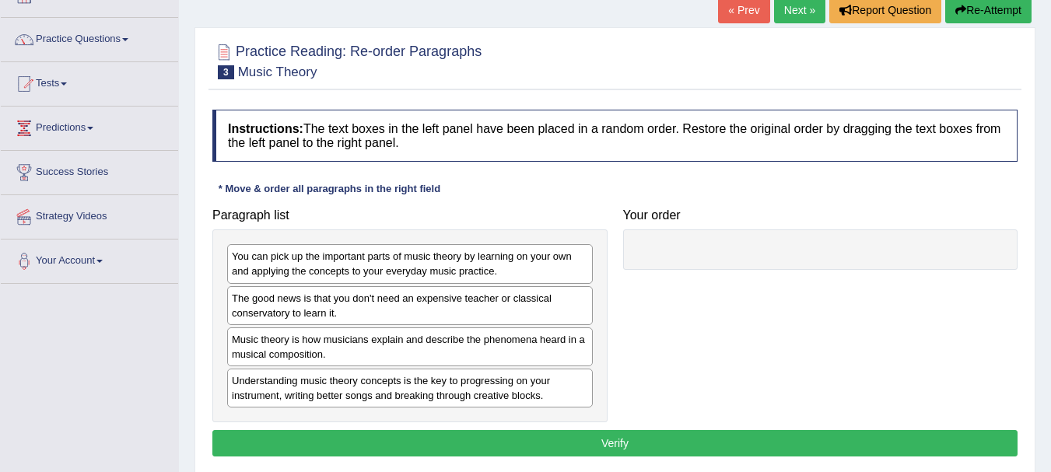
scroll to position [156, 0]
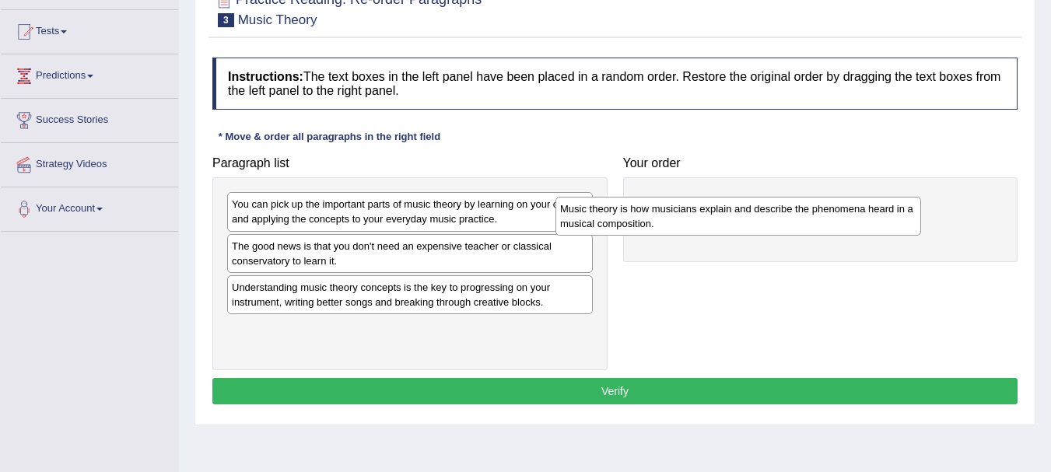
drag, startPoint x: 247, startPoint y: 300, endPoint x: 610, endPoint y: 198, distance: 376.5
click at [591, 209] on div "Music theory is how musicians explain and describe the phenomena heard in a mus…" at bounding box center [738, 216] width 366 height 39
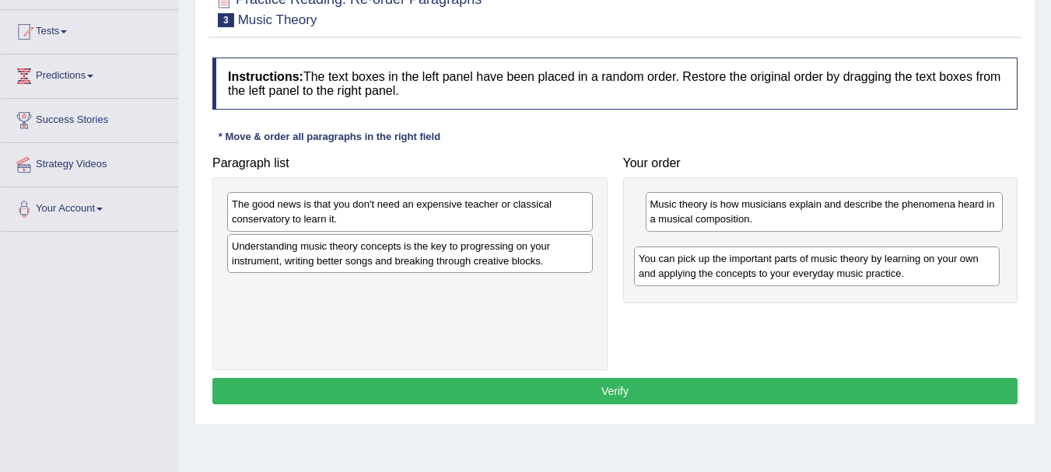
drag, startPoint x: 400, startPoint y: 225, endPoint x: 802, endPoint y: 273, distance: 405.0
click at [803, 275] on div "You can pick up the important parts of music theory by learning on your own and…" at bounding box center [817, 266] width 366 height 39
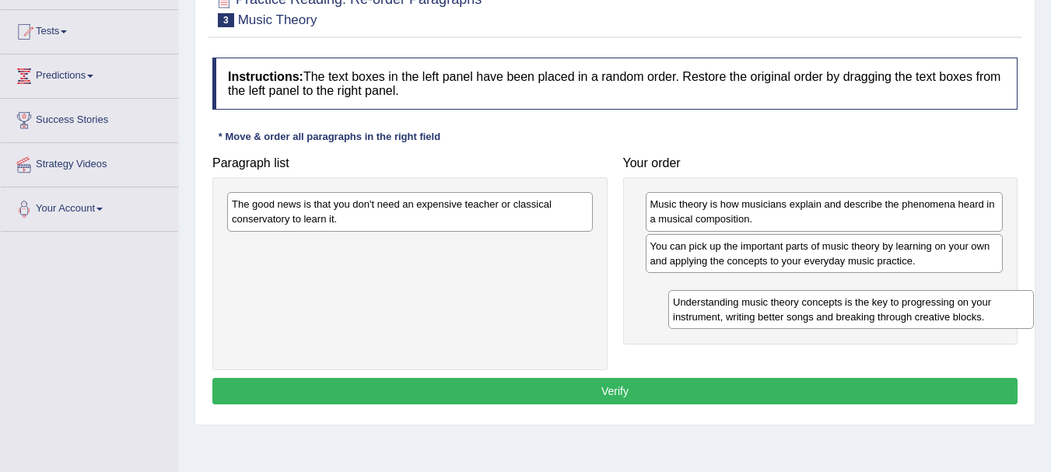
drag, startPoint x: 314, startPoint y: 252, endPoint x: 755, endPoint y: 308, distance: 444.5
click at [755, 308] on div "Understanding music theory concepts is the key to progressing on your instrumen…" at bounding box center [851, 309] width 366 height 39
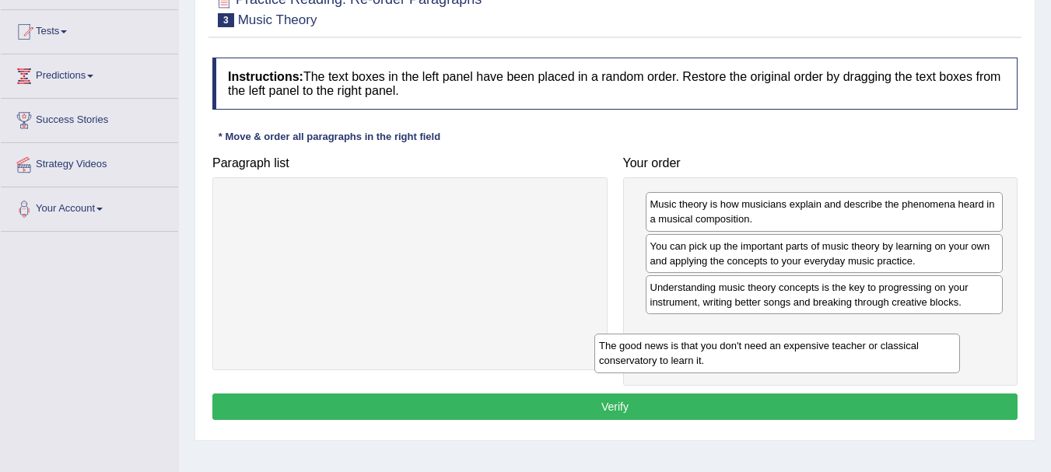
drag, startPoint x: 403, startPoint y: 212, endPoint x: 770, endPoint y: 353, distance: 393.4
click at [770, 353] on div "The good news is that you don't need an expensive teacher or classical conserva…" at bounding box center [777, 353] width 366 height 39
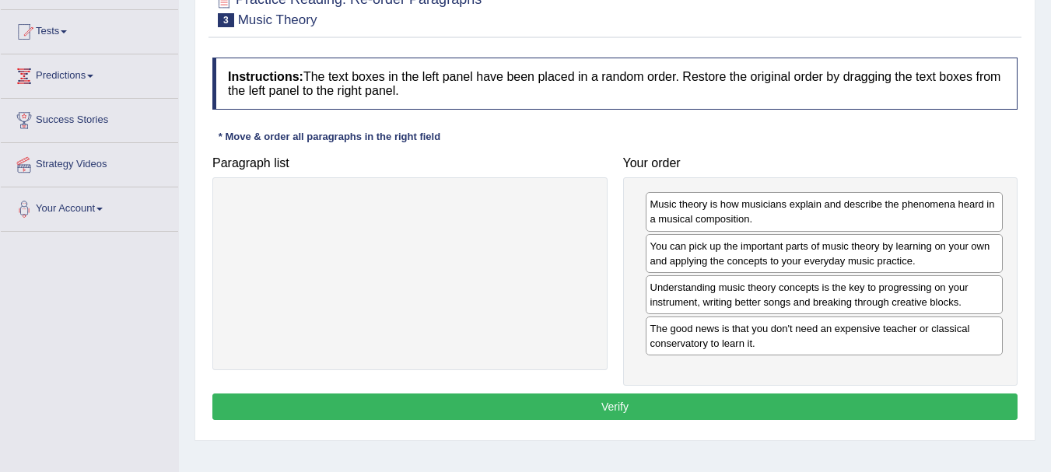
click at [618, 405] on button "Verify" at bounding box center [614, 407] width 805 height 26
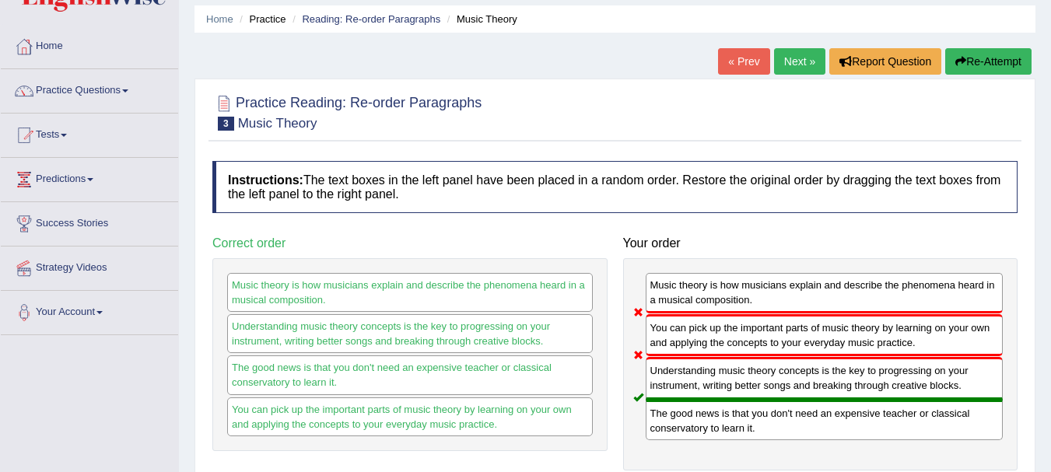
scroll to position [0, 0]
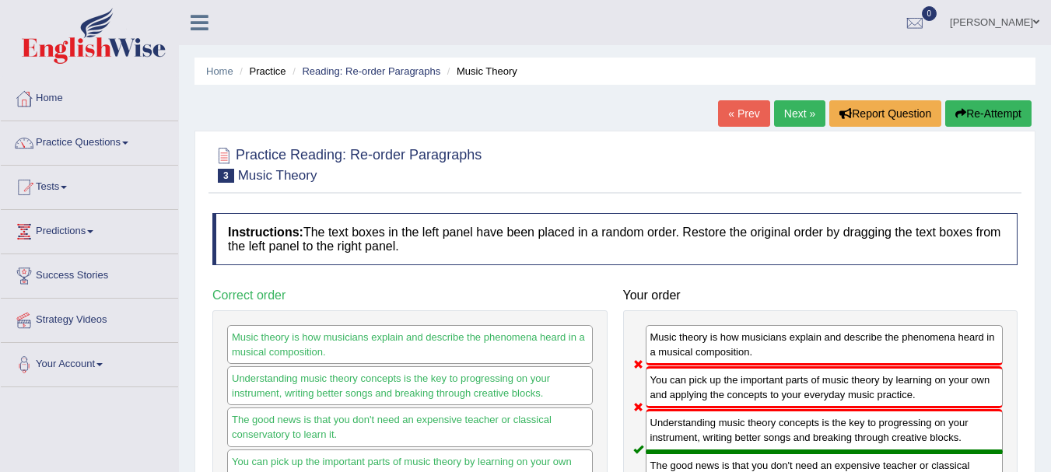
click at [982, 111] on button "Re-Attempt" at bounding box center [988, 113] width 86 height 26
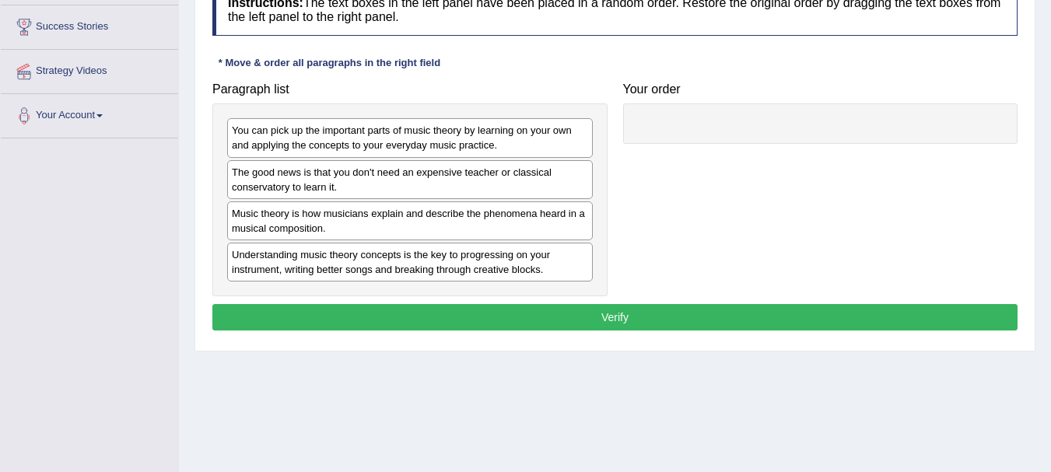
scroll to position [259, 0]
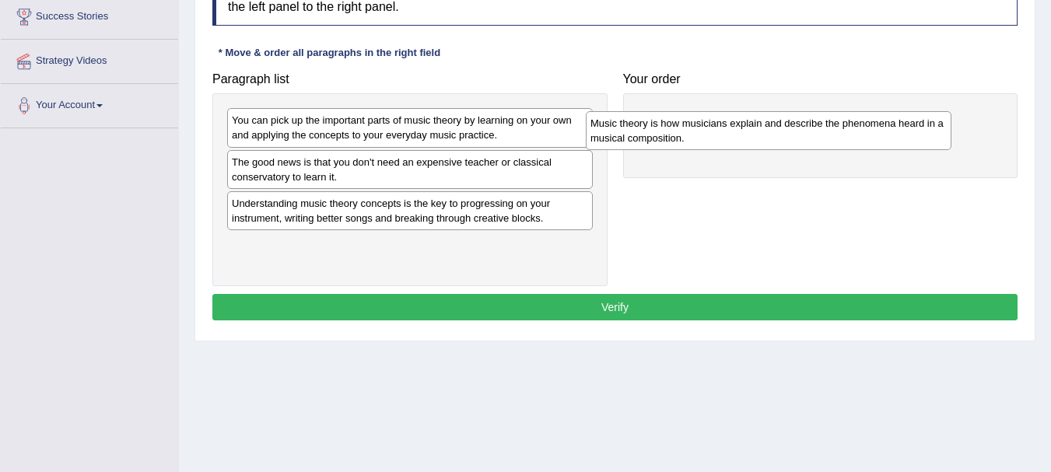
drag, startPoint x: 284, startPoint y: 228, endPoint x: 670, endPoint y: 128, distance: 399.4
click at [667, 128] on div "Music theory is how musicians explain and describe the phenomena heard in a mus…" at bounding box center [769, 130] width 366 height 39
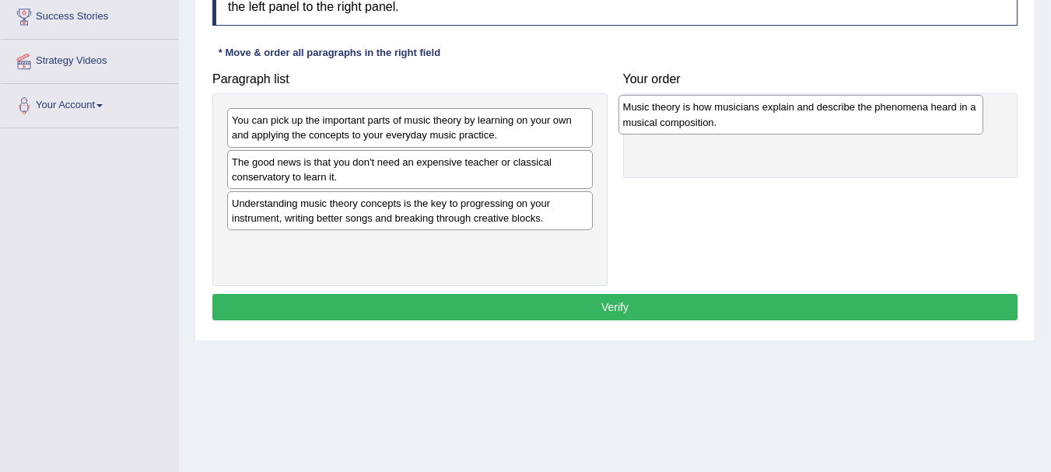
click at [670, 128] on div "Music theory is how musicians explain and describe the phenomena heard in a mus…" at bounding box center [801, 114] width 366 height 39
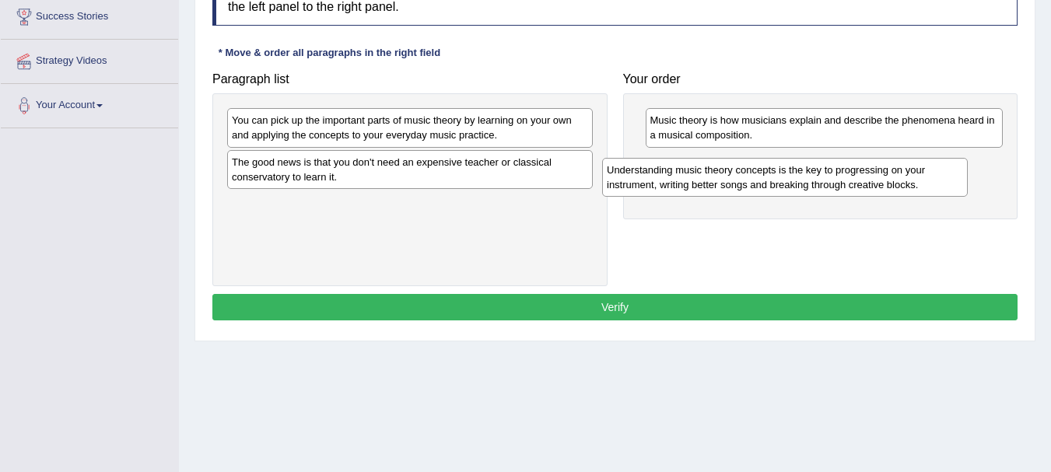
drag, startPoint x: 255, startPoint y: 215, endPoint x: 630, endPoint y: 181, distance: 376.4
click at [630, 181] on div "Understanding music theory concepts is the key to progressing on your instrumen…" at bounding box center [785, 177] width 366 height 39
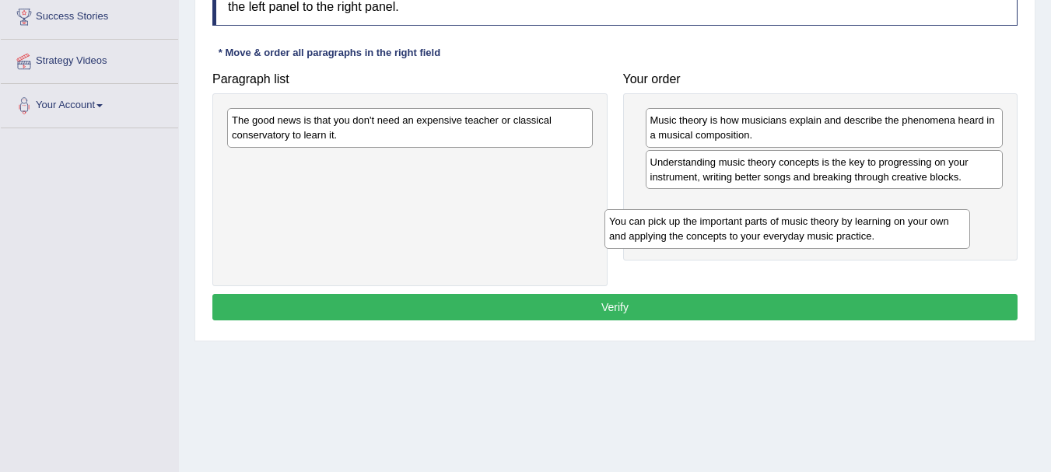
drag, startPoint x: 380, startPoint y: 125, endPoint x: 733, endPoint y: 215, distance: 364.4
click at [759, 226] on div "You can pick up the important parts of music theory by learning on your own and…" at bounding box center [787, 228] width 366 height 39
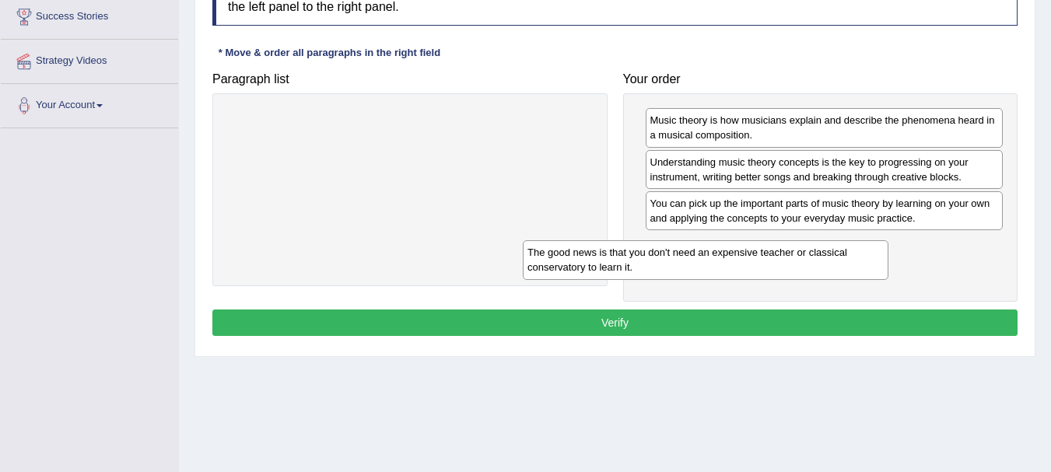
drag, startPoint x: 534, startPoint y: 124, endPoint x: 866, endPoint y: 250, distance: 355.2
click at [866, 250] on div "The good news is that you don't need an expensive teacher or classical conserva…" at bounding box center [706, 259] width 366 height 39
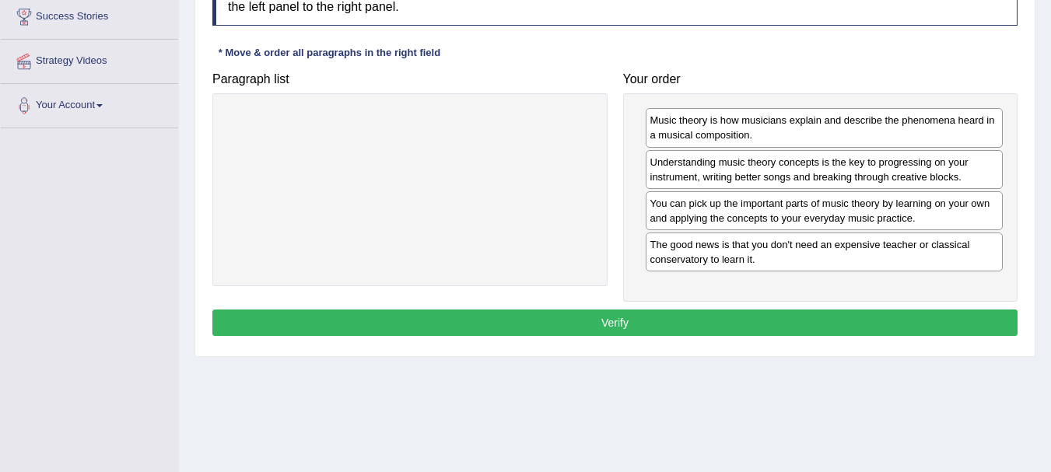
click at [641, 321] on button "Verify" at bounding box center [614, 323] width 805 height 26
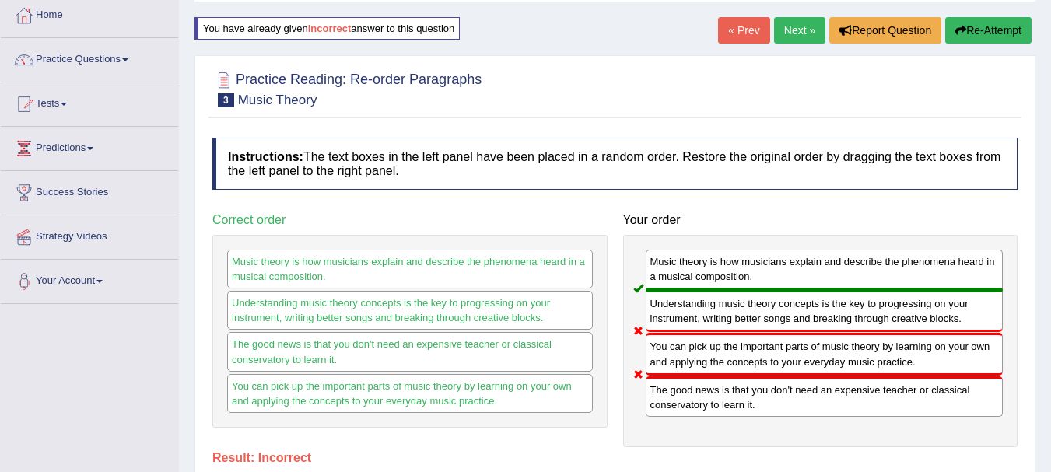
scroll to position [52, 0]
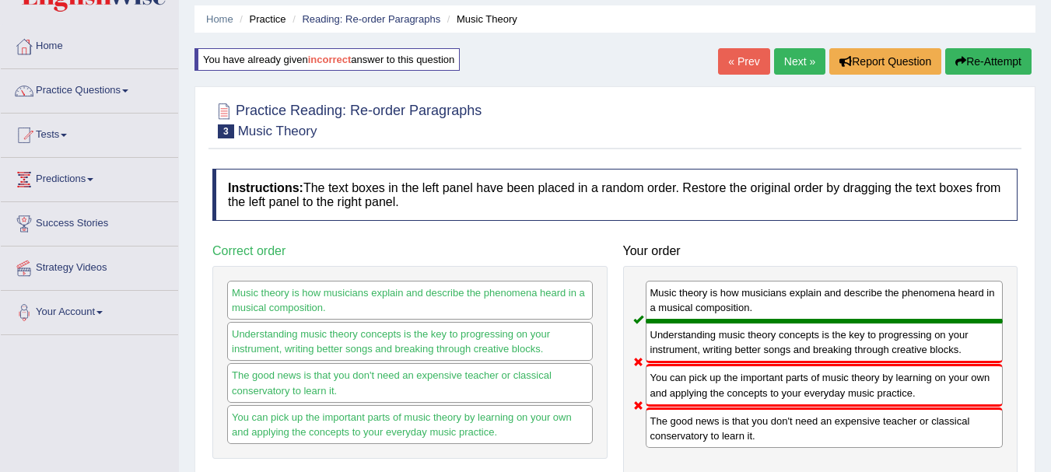
click at [1004, 61] on button "Re-Attempt" at bounding box center [988, 61] width 86 height 26
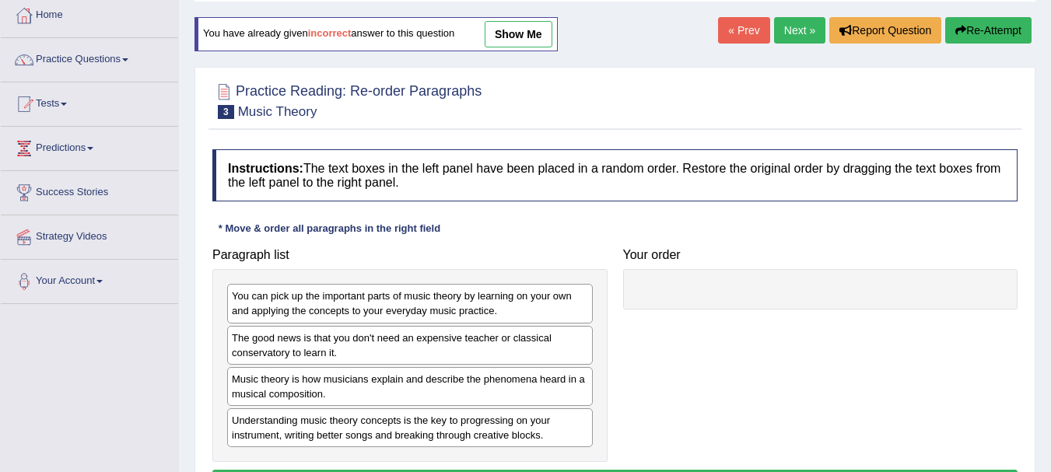
scroll to position [187, 0]
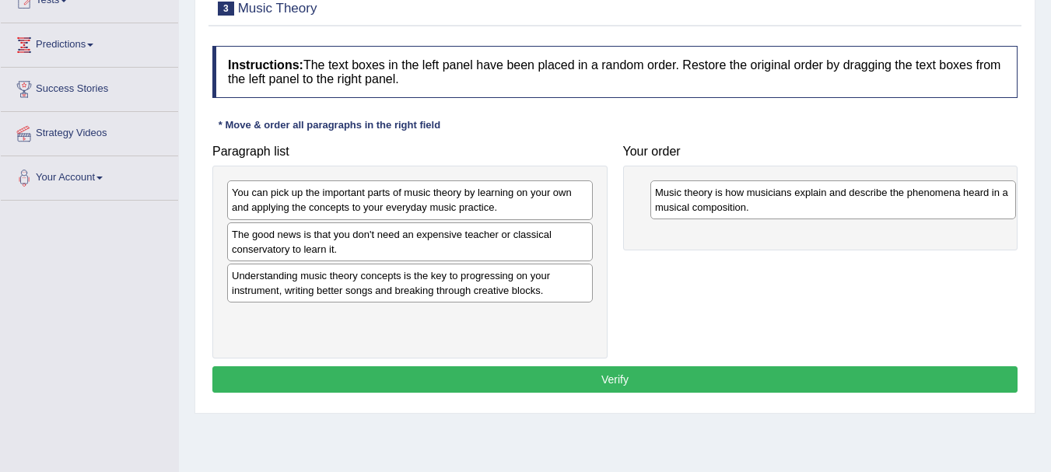
drag, startPoint x: 288, startPoint y: 287, endPoint x: 711, endPoint y: 204, distance: 431.2
click at [711, 204] on div "Music theory is how musicians explain and describe the phenomena heard in a mus…" at bounding box center [833, 199] width 366 height 39
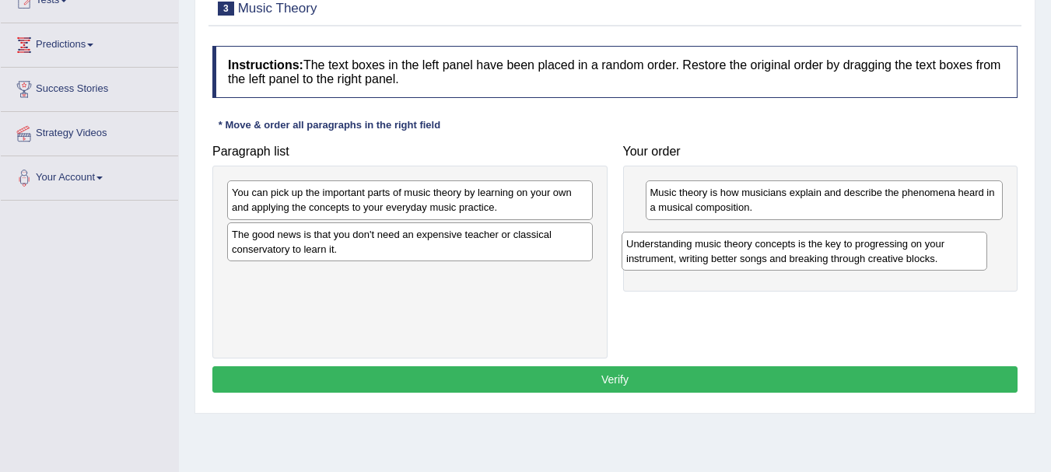
drag, startPoint x: 265, startPoint y: 287, endPoint x: 660, endPoint y: 254, distance: 395.7
click at [660, 254] on div "Understanding music theory concepts is the key to progressing on your instrumen…" at bounding box center [804, 251] width 366 height 39
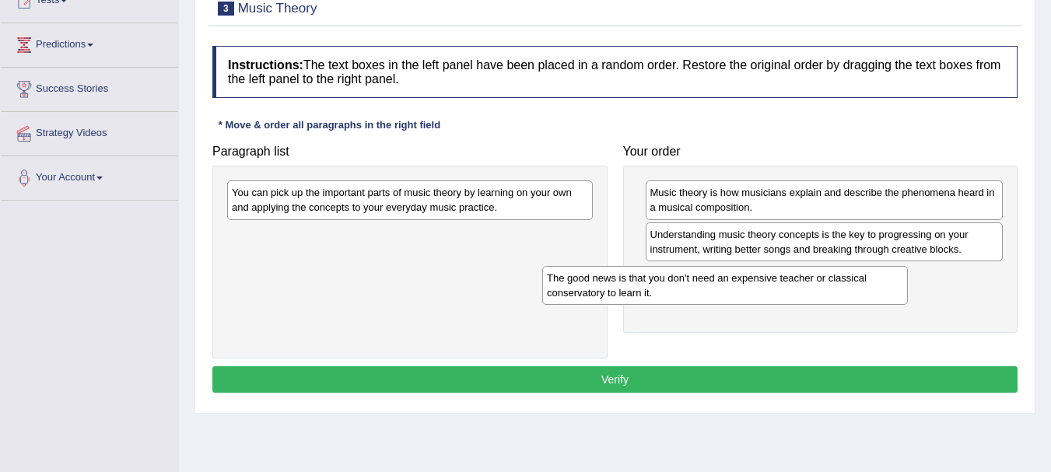
drag, startPoint x: 311, startPoint y: 243, endPoint x: 626, endPoint y: 286, distance: 318.0
click at [626, 286] on div "The good news is that you don't need an expensive teacher or classical conserva…" at bounding box center [725, 285] width 366 height 39
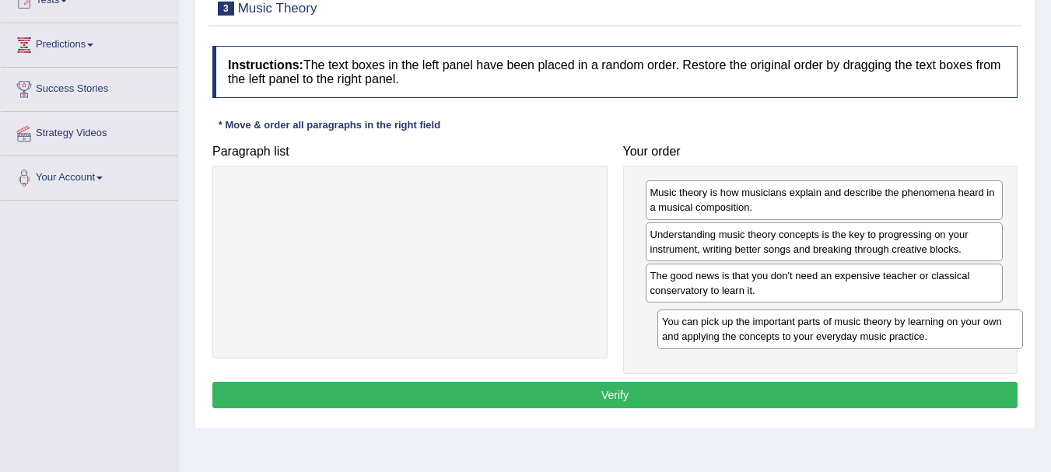
drag, startPoint x: 372, startPoint y: 201, endPoint x: 802, endPoint y: 331, distance: 449.1
click at [802, 331] on div "You can pick up the important parts of music theory by learning on your own and…" at bounding box center [840, 329] width 366 height 39
click at [625, 392] on button "Verify" at bounding box center [614, 395] width 805 height 26
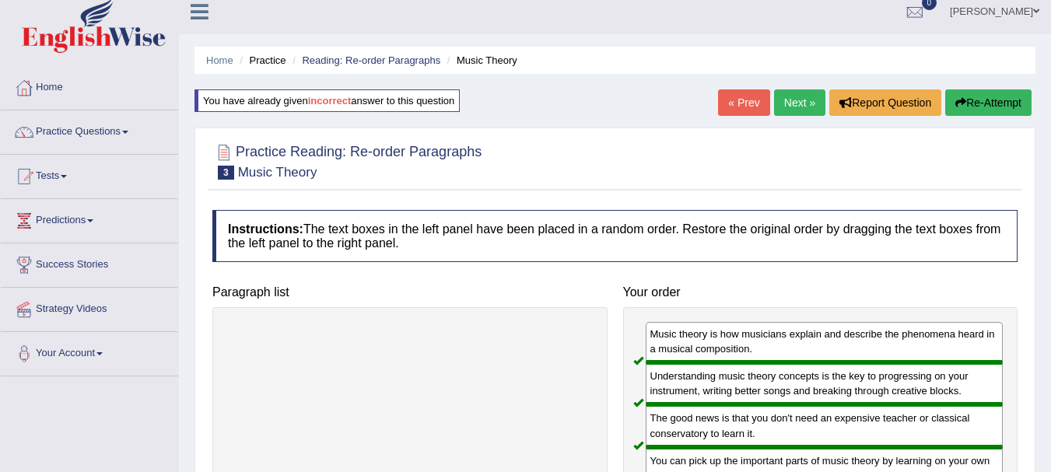
scroll to position [0, 0]
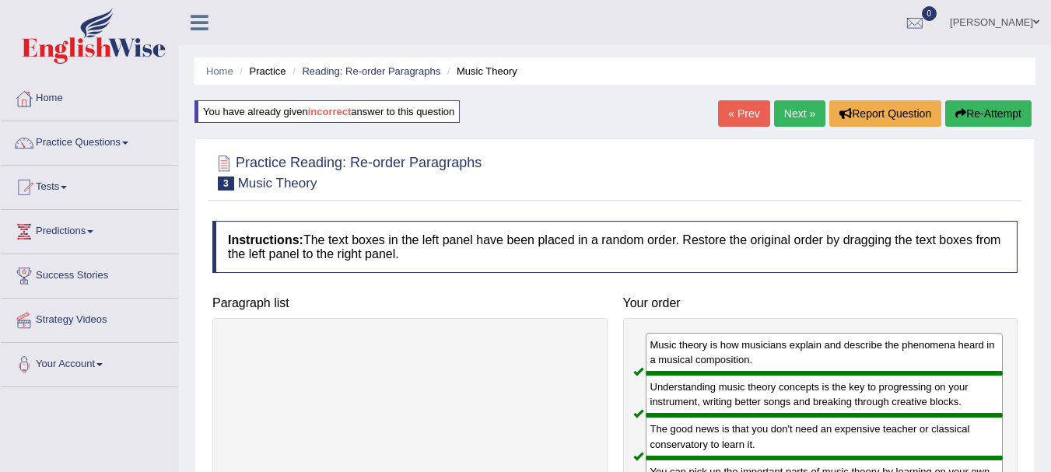
click at [811, 117] on link "Next »" at bounding box center [799, 113] width 51 height 26
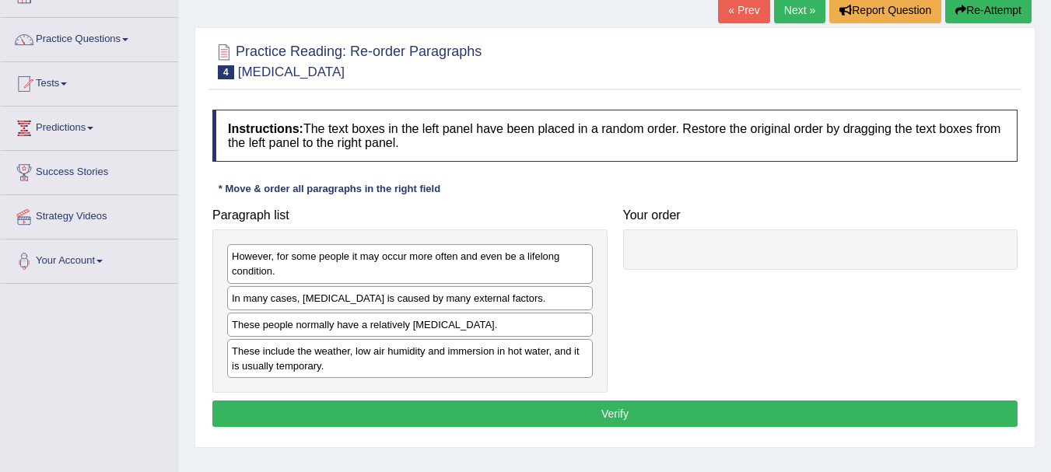
scroll to position [145, 0]
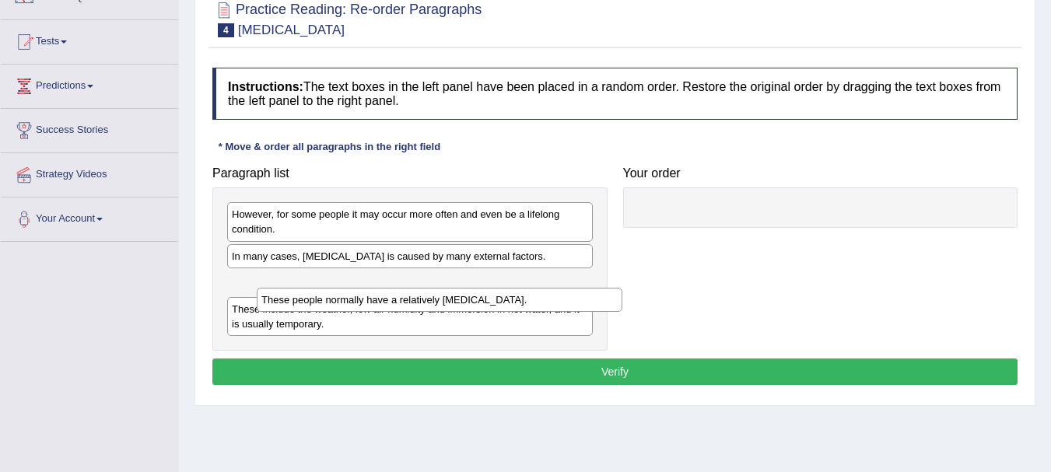
drag, startPoint x: 266, startPoint y: 272, endPoint x: 296, endPoint y: 289, distance: 34.2
click at [296, 289] on div "These people normally have a relatively [MEDICAL_DATA]." at bounding box center [440, 300] width 366 height 24
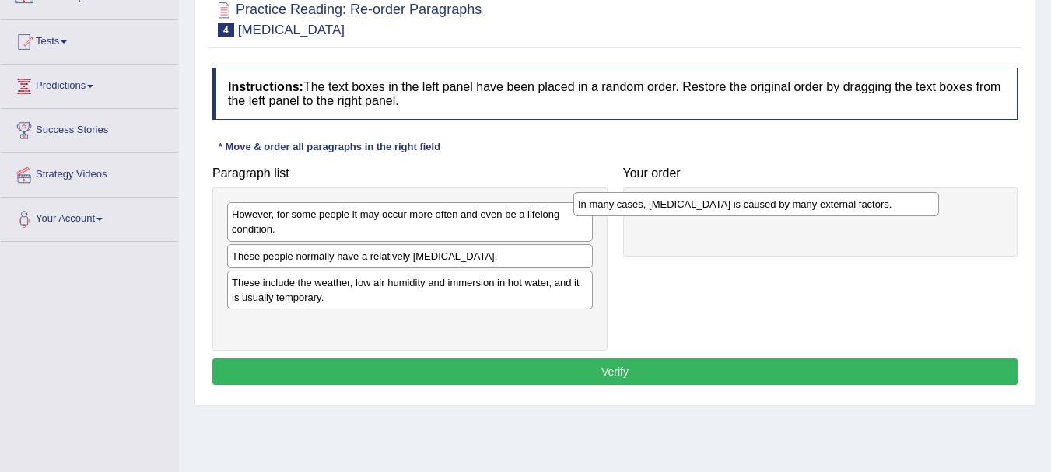
drag, startPoint x: 261, startPoint y: 254, endPoint x: 607, endPoint y: 201, distance: 350.0
click at [607, 201] on div "In many cases, [MEDICAL_DATA] is caused by many external factors." at bounding box center [756, 204] width 366 height 24
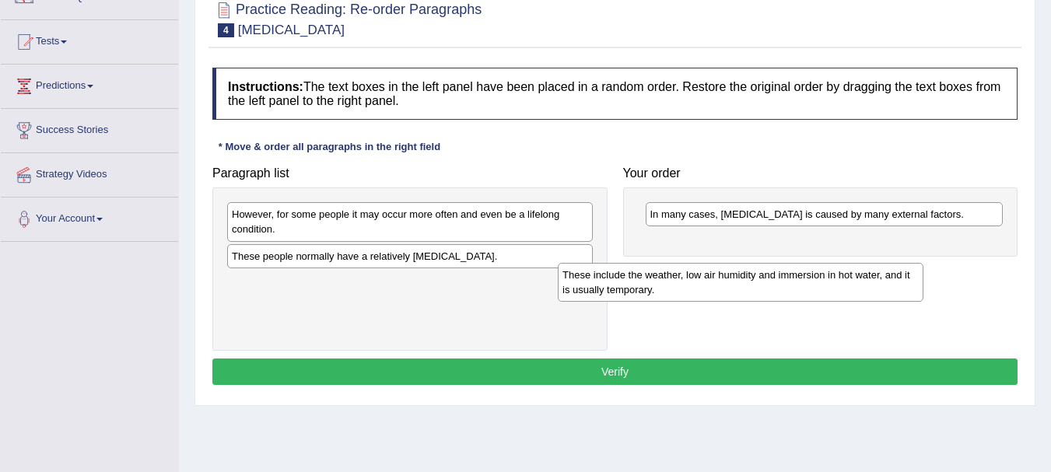
drag, startPoint x: 269, startPoint y: 291, endPoint x: 606, endPoint y: 274, distance: 337.2
click at [605, 278] on div "These include the weather, low air humidity and immersion in hot water, and it …" at bounding box center [741, 282] width 366 height 39
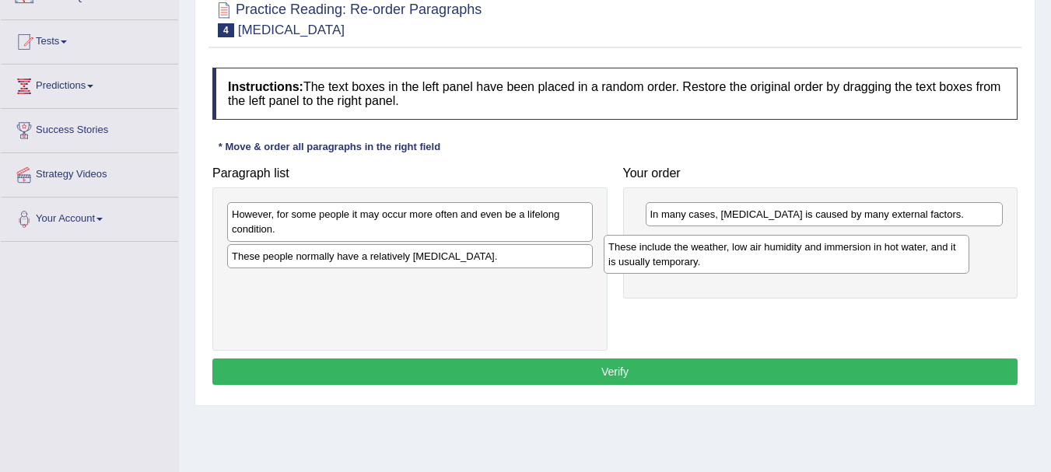
drag, startPoint x: 300, startPoint y: 297, endPoint x: 677, endPoint y: 261, distance: 378.1
click at [677, 261] on div "These include the weather, low air humidity and immersion in hot water, and it …" at bounding box center [787, 254] width 366 height 39
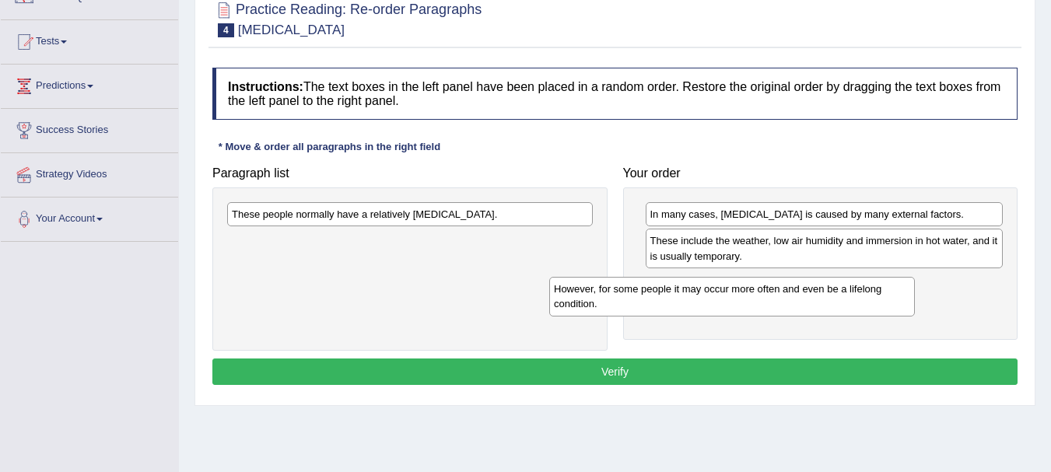
drag, startPoint x: 466, startPoint y: 233, endPoint x: 807, endPoint y: 282, distance: 344.2
click at [807, 282] on div "However, for some people it may occur more often and even be a lifelong conditi…" at bounding box center [732, 296] width 366 height 39
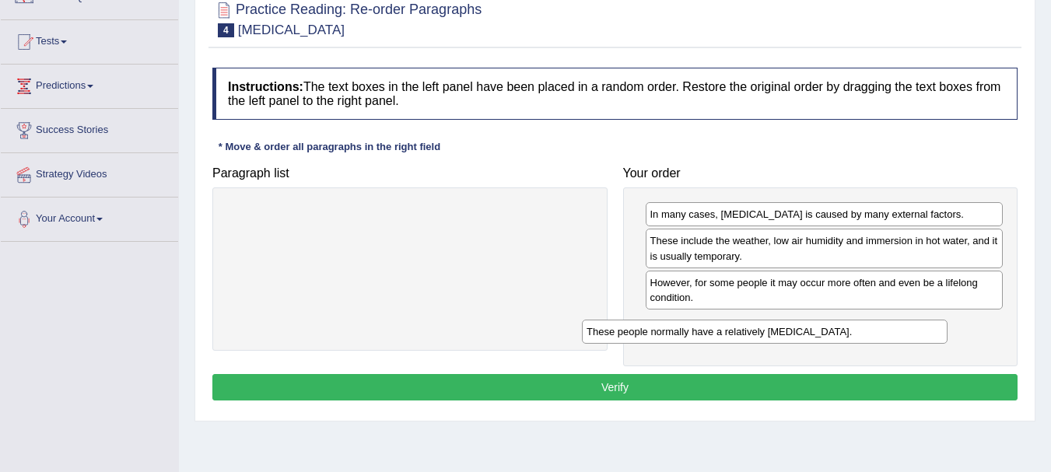
drag, startPoint x: 437, startPoint y: 233, endPoint x: 736, endPoint y: 323, distance: 312.0
click at [736, 323] on div "These people normally have a relatively [MEDICAL_DATA]." at bounding box center [765, 332] width 366 height 24
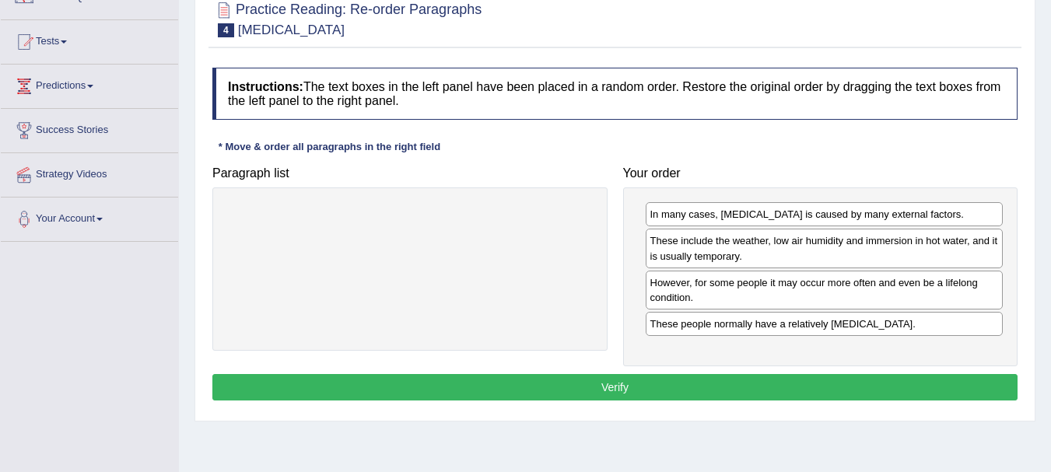
click at [597, 395] on button "Verify" at bounding box center [614, 387] width 805 height 26
